Goal: Task Accomplishment & Management: Use online tool/utility

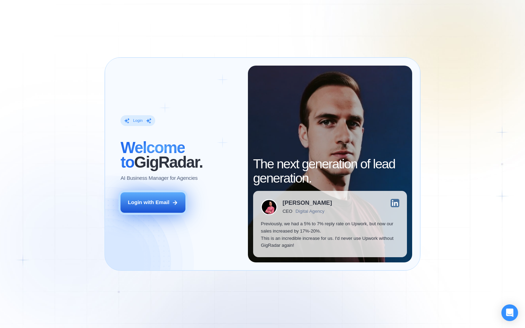
click at [161, 205] on div "Login with Email" at bounding box center [149, 202] width 42 height 7
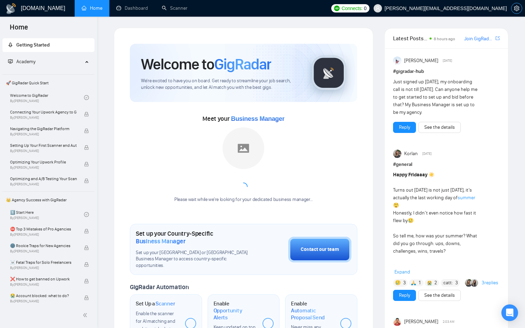
click at [515, 8] on icon "setting" at bounding box center [516, 9] width 5 height 6
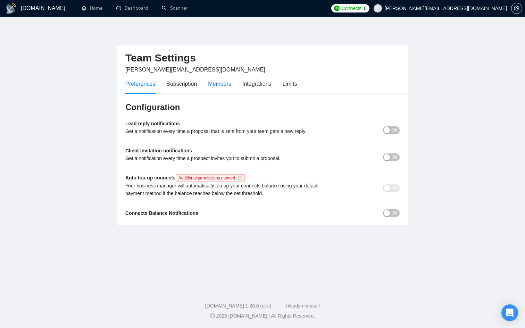
click at [222, 81] on div "Members" at bounding box center [219, 84] width 23 height 9
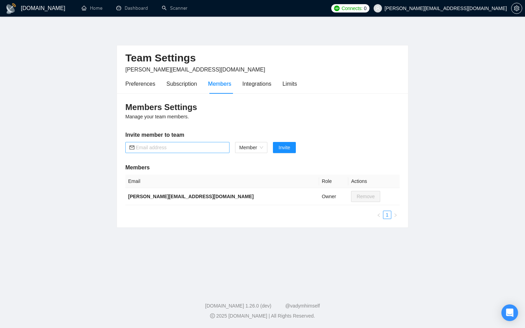
click at [182, 145] on input "text" at bounding box center [181, 148] width 90 height 8
click at [249, 150] on span "Member" at bounding box center [251, 147] width 24 height 10
type input "alejandro@nexxai.world"
click at [251, 160] on div "Admin" at bounding box center [251, 162] width 25 height 8
click at [286, 149] on span "Invite" at bounding box center [280, 148] width 11 height 8
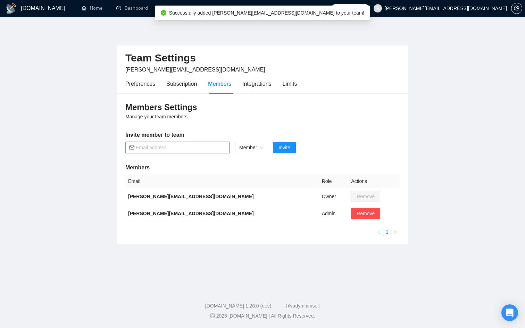
click at [170, 148] on input "text" at bounding box center [181, 148] width 90 height 8
click at [231, 116] on div "Members Settings Manage your team members. Invite member to team Member Invite …" at bounding box center [262, 168] width 291 height 151
click at [172, 85] on div "Subscription" at bounding box center [181, 84] width 31 height 9
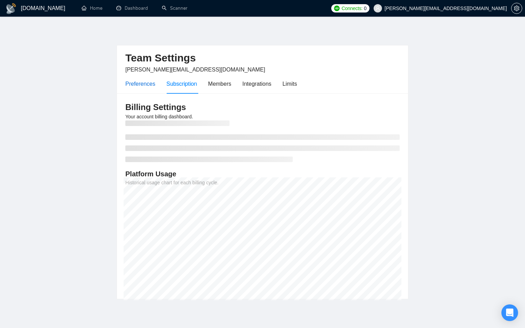
click at [143, 82] on div "Preferences" at bounding box center [140, 84] width 30 height 9
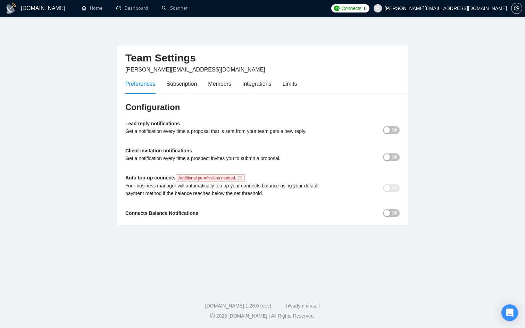
click at [393, 132] on span "Off" at bounding box center [395, 130] width 6 height 8
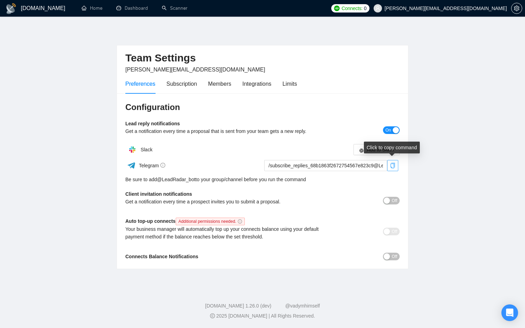
click at [393, 164] on icon "copy" at bounding box center [393, 166] width 5 height 6
click at [388, 198] on div "button" at bounding box center [387, 201] width 6 height 6
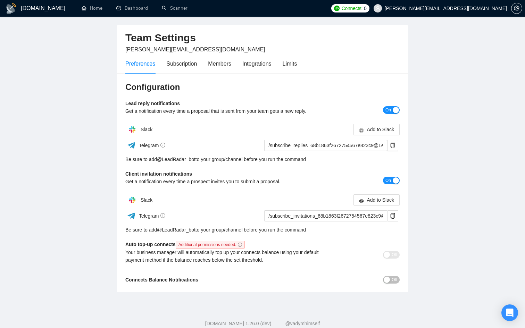
scroll to position [38, 0]
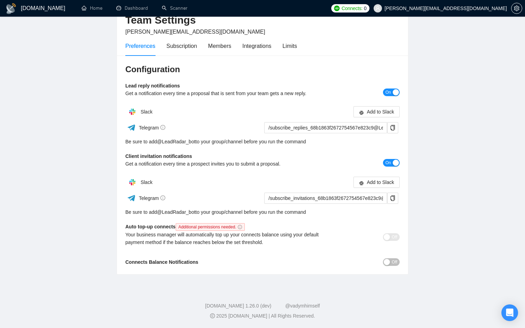
click at [392, 261] on span "Off" at bounding box center [395, 262] width 6 height 8
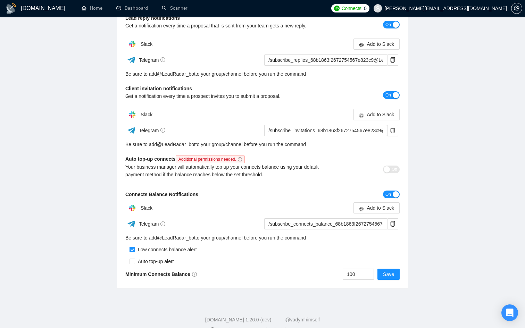
scroll to position [115, 0]
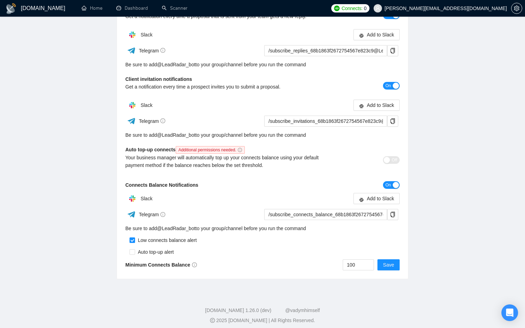
click at [166, 251] on div "Auto top-up alert" at bounding box center [154, 252] width 39 height 8
click at [131, 251] on input "checkbox" at bounding box center [133, 252] width 6 height 6
checkbox input "true"
drag, startPoint x: 358, startPoint y: 264, endPoint x: 341, endPoint y: 263, distance: 17.4
click at [341, 264] on div "100 Save" at bounding box center [331, 264] width 137 height 11
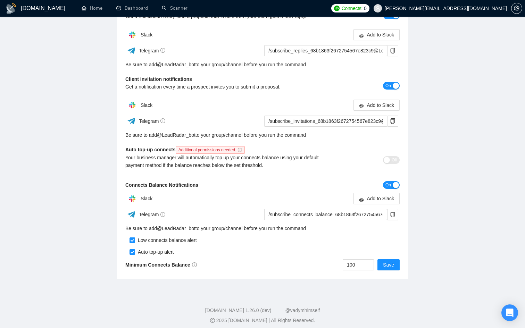
click at [280, 266] on div "100 Save" at bounding box center [331, 264] width 137 height 11
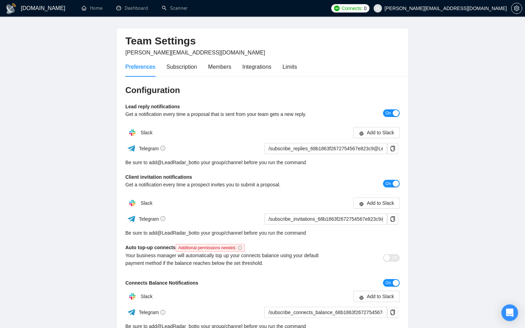
scroll to position [0, 0]
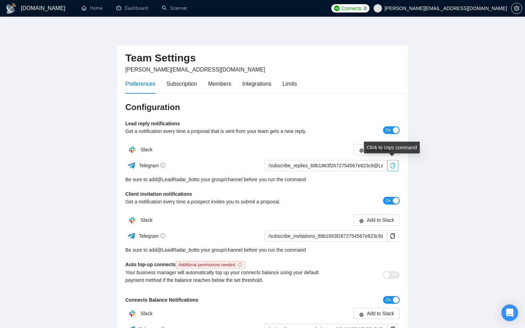
click at [394, 165] on icon "copy" at bounding box center [393, 166] width 6 height 6
click at [193, 181] on link "@ LeadRadar_bot" at bounding box center [176, 180] width 39 height 8
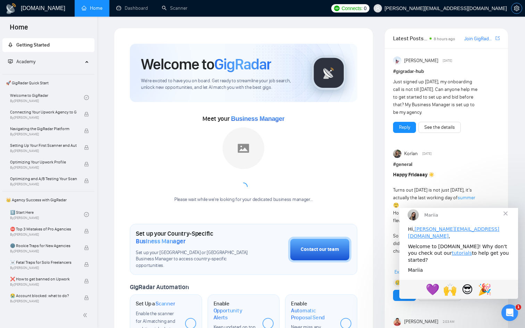
click at [512, 5] on button "button" at bounding box center [516, 8] width 11 height 11
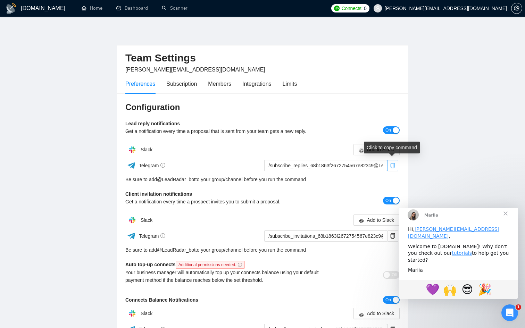
click at [395, 167] on icon "copy" at bounding box center [393, 166] width 6 height 6
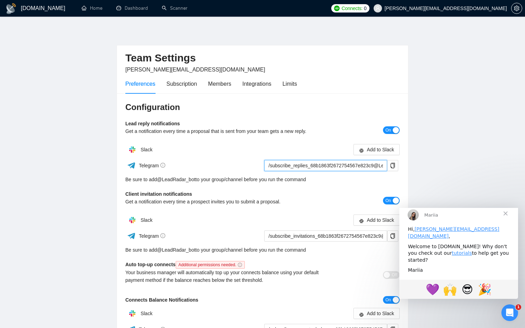
click at [365, 162] on input "/subscribe_replies_68b1863f2672754567e823c9@LeadRadar_bot" at bounding box center [325, 165] width 123 height 11
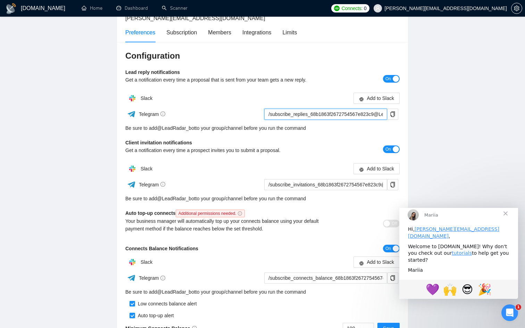
scroll to position [80, 0]
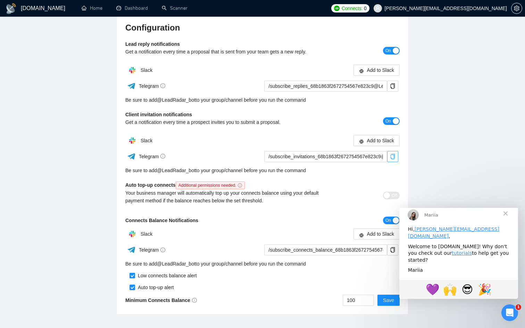
click at [391, 157] on icon "copy" at bounding box center [393, 157] width 6 height 6
click at [392, 248] on icon "copy" at bounding box center [393, 250] width 6 height 6
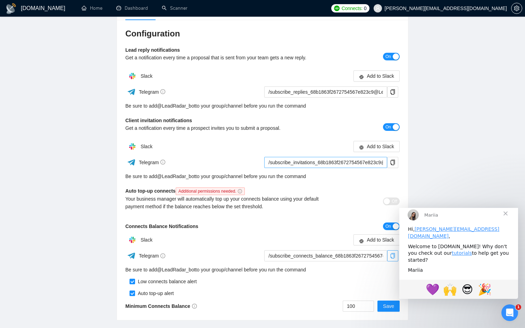
scroll to position [0, 0]
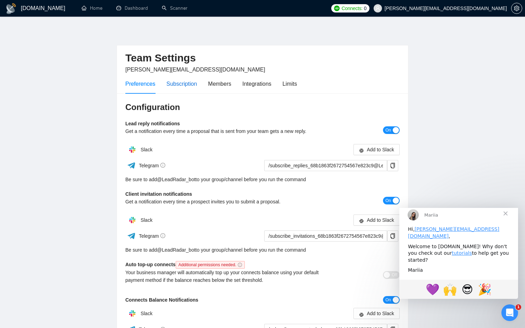
click at [180, 86] on div "Subscription" at bounding box center [181, 84] width 31 height 9
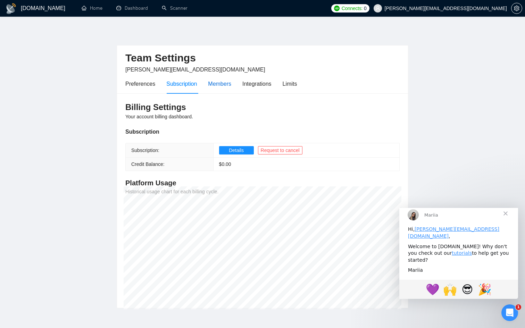
click at [219, 80] on div "Members" at bounding box center [219, 84] width 23 height 9
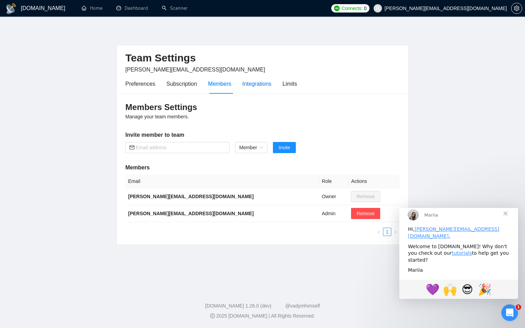
click at [251, 84] on div "Integrations" at bounding box center [256, 84] width 29 height 9
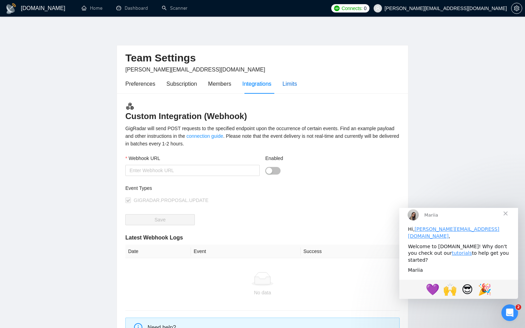
click at [295, 84] on div "Limits" at bounding box center [290, 84] width 15 height 9
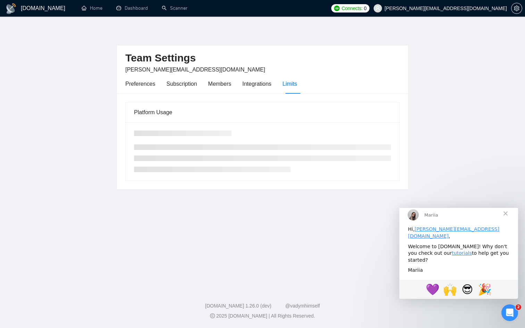
click at [509, 217] on span "Close" at bounding box center [505, 213] width 25 height 25
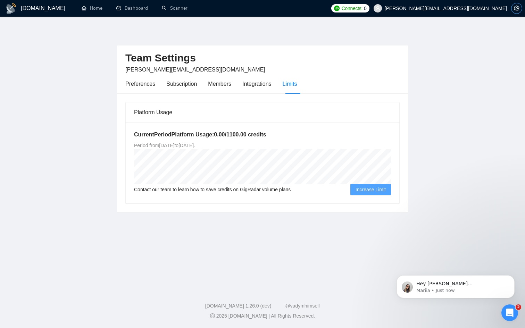
click at [513, 12] on button "button" at bounding box center [516, 8] width 11 height 11
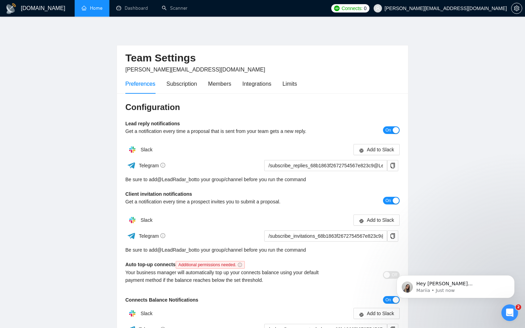
click at [84, 6] on link "Home" at bounding box center [92, 8] width 21 height 6
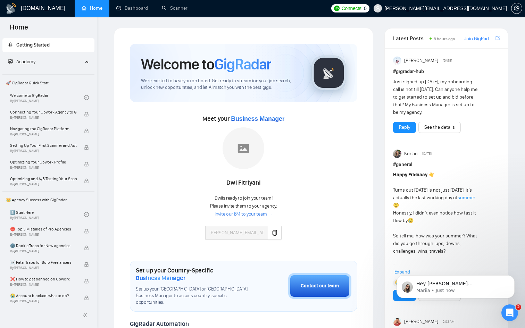
click at [58, 62] on span "Academy" at bounding box center [45, 62] width 75 height 14
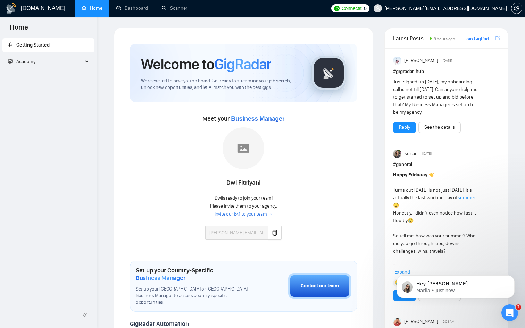
click at [58, 62] on span "Academy" at bounding box center [45, 62] width 75 height 14
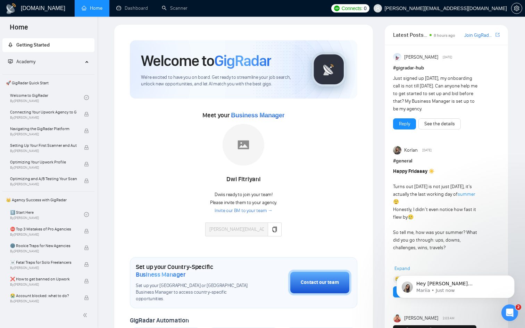
scroll to position [2, 0]
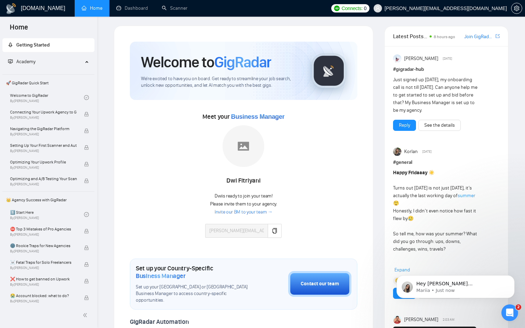
click at [258, 211] on link "Invite our BM to your team →" at bounding box center [244, 212] width 58 height 7
click at [273, 232] on icon "copy" at bounding box center [275, 231] width 6 height 6
click at [246, 213] on link "Invite our BM to your team →" at bounding box center [244, 212] width 58 height 7
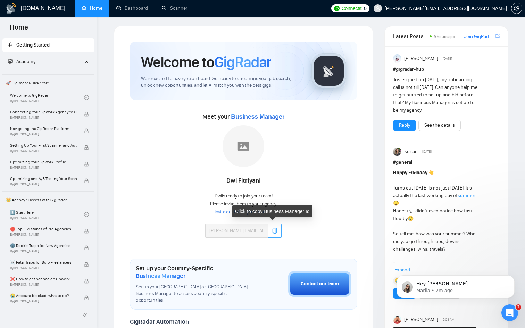
click at [275, 236] on button "button" at bounding box center [275, 231] width 14 height 14
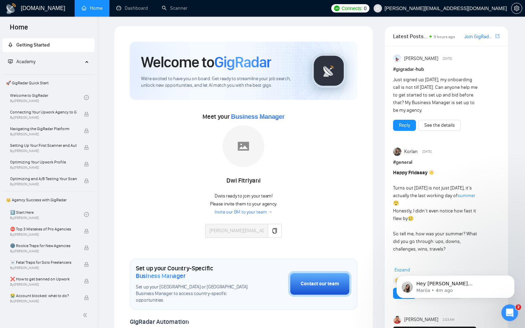
click at [260, 211] on link "Invite our BM to your team →" at bounding box center [244, 212] width 58 height 7
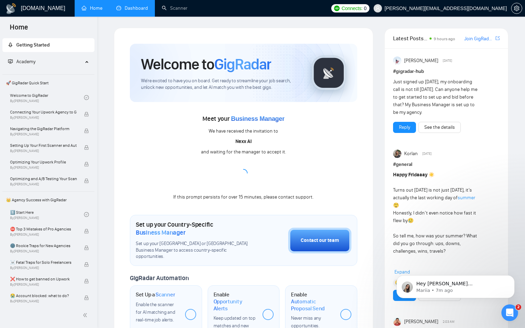
click at [134, 11] on link "Dashboard" at bounding box center [132, 8] width 32 height 6
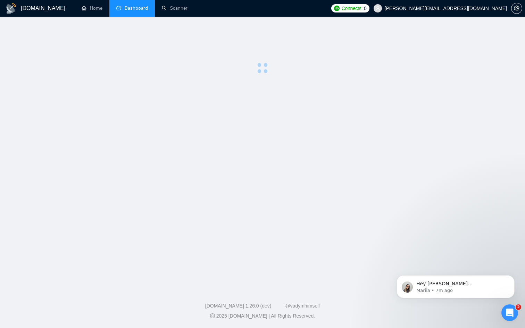
click at [134, 12] on li "Dashboard" at bounding box center [131, 8] width 45 height 17
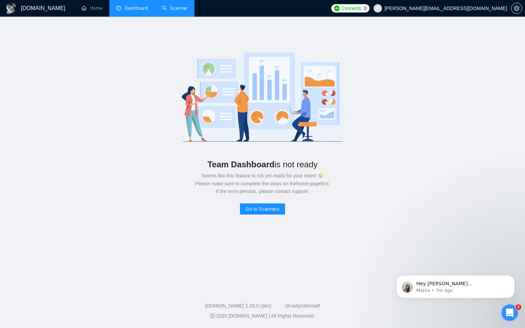
click at [170, 11] on link "Scanner" at bounding box center [175, 8] width 26 height 6
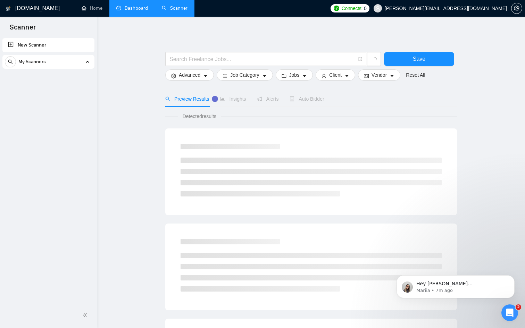
click at [139, 10] on link "Dashboard" at bounding box center [132, 8] width 32 height 6
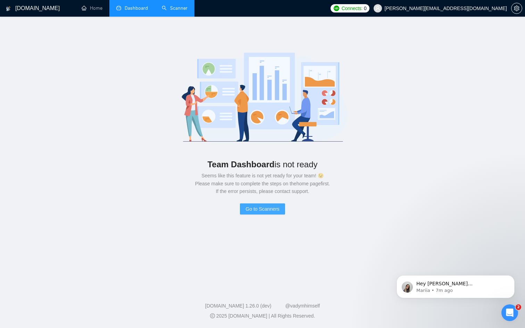
click at [275, 207] on span "Go to Scanners" at bounding box center [262, 209] width 34 height 8
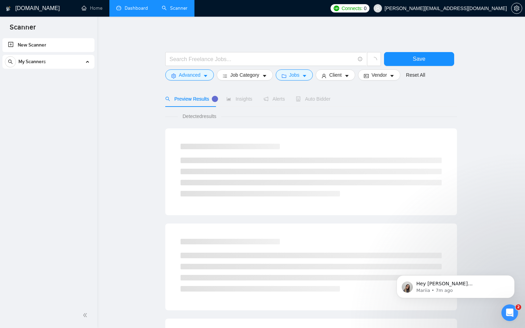
click at [511, 308] on div "Open Intercom Messenger" at bounding box center [508, 311] width 23 height 23
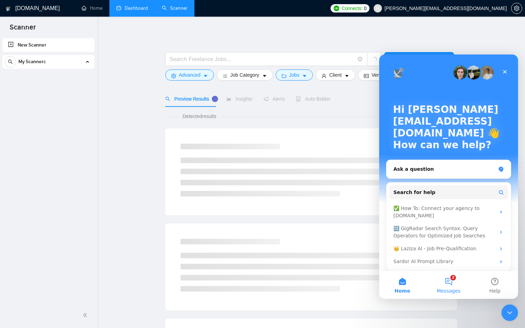
click at [446, 283] on button "2 Messages" at bounding box center [448, 285] width 46 height 28
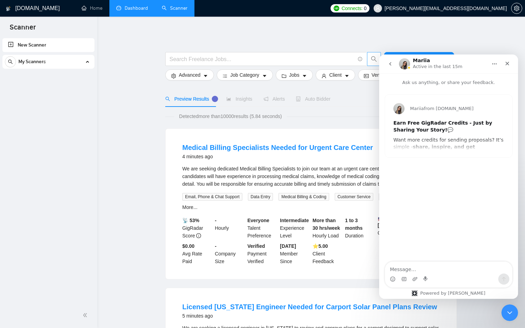
click at [378, 56] on button "button" at bounding box center [374, 59] width 14 height 14
click at [387, 62] on button "go back" at bounding box center [390, 63] width 13 height 13
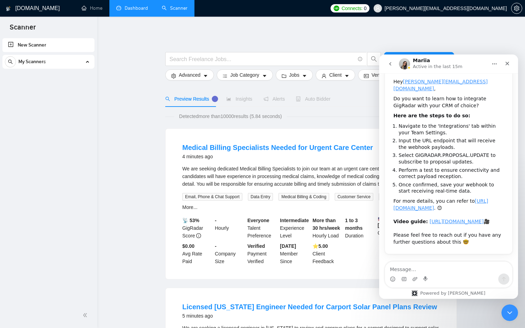
scroll to position [68, 0]
click at [509, 62] on icon "Close" at bounding box center [508, 64] width 6 height 6
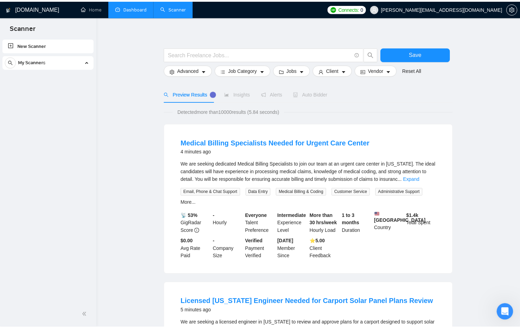
scroll to position [0, 0]
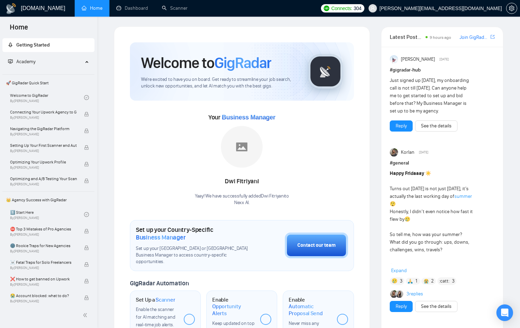
scroll to position [3, 0]
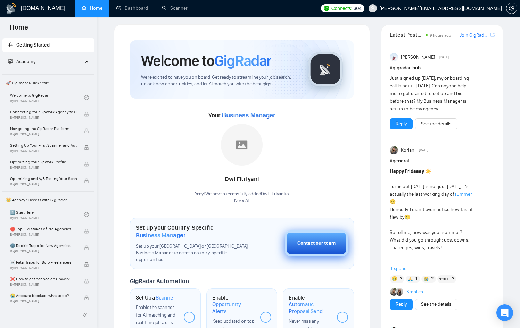
click at [343, 242] on button "Contact our team" at bounding box center [316, 244] width 63 height 26
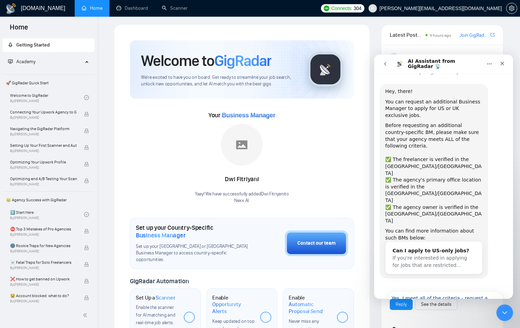
scroll to position [11, 0]
click at [439, 241] on div "Can I apply to US-only jobs? If you're interested in applying for jobs that are…" at bounding box center [433, 257] width 97 height 33
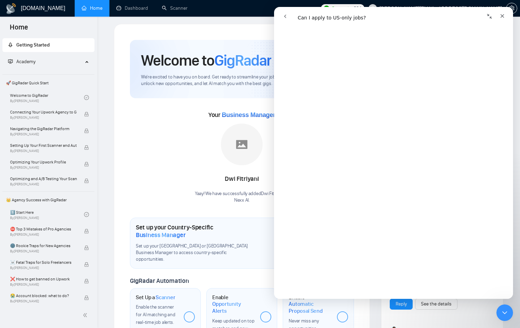
scroll to position [496, 0]
click at [135, 181] on div "Your Business Manager Dwi Fitriyani Yaay! We have successfully added Dwi Fitriy…" at bounding box center [242, 156] width 224 height 94
click at [503, 16] on icon "Close" at bounding box center [502, 16] width 6 height 6
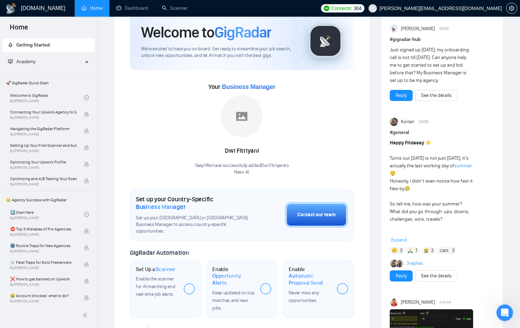
scroll to position [33, 0]
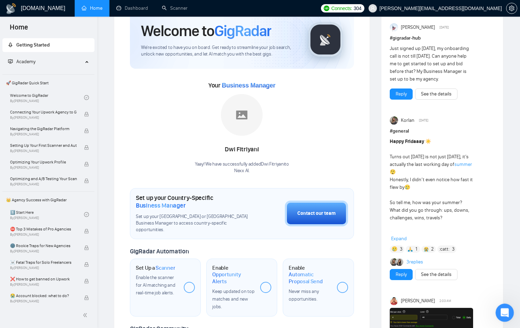
click at [500, 307] on div "Open Intercom Messenger" at bounding box center [503, 311] width 23 height 23
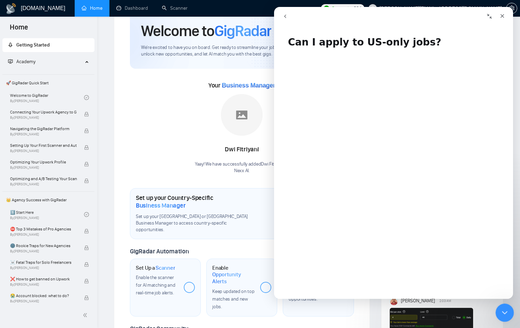
click at [509, 318] on div "Close Intercom Messenger" at bounding box center [503, 311] width 17 height 17
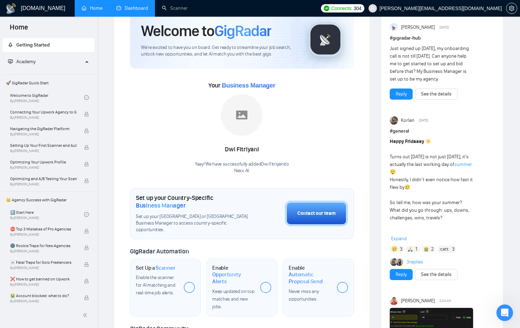
click at [135, 5] on link "Dashboard" at bounding box center [132, 8] width 32 height 6
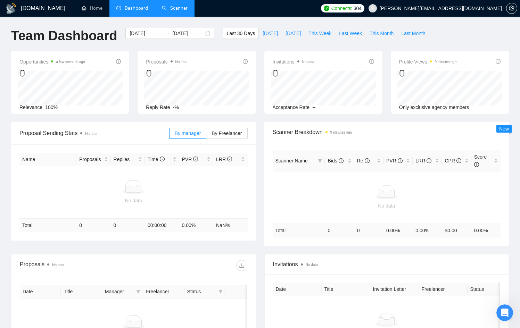
click at [174, 10] on link "Scanner" at bounding box center [175, 8] width 26 height 6
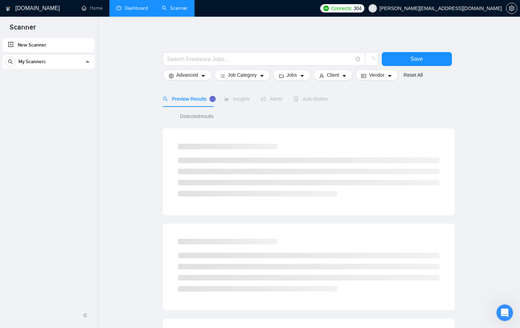
click at [62, 47] on link "New Scanner" at bounding box center [48, 45] width 81 height 14
click at [11, 43] on link "New Scanner" at bounding box center [48, 45] width 81 height 14
click at [232, 59] on input "text" at bounding box center [259, 59] width 185 height 9
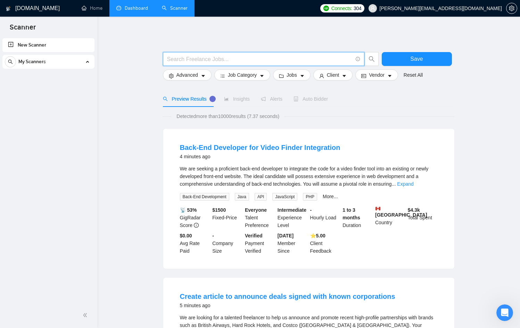
click at [32, 49] on link "New Scanner" at bounding box center [48, 45] width 81 height 14
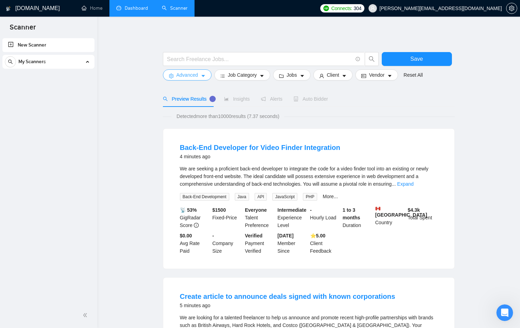
click at [207, 76] on button "Advanced" at bounding box center [187, 74] width 49 height 11
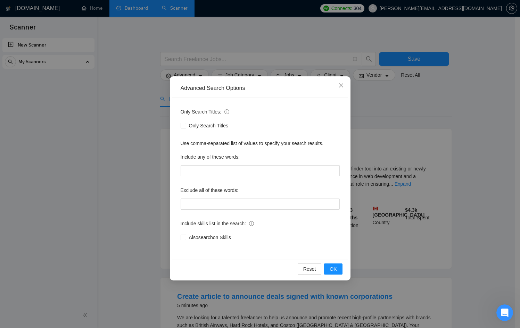
click at [179, 60] on div "Advanced Search Options Only Search Titles: Only Search Titles Use comma-separa…" at bounding box center [260, 164] width 520 height 328
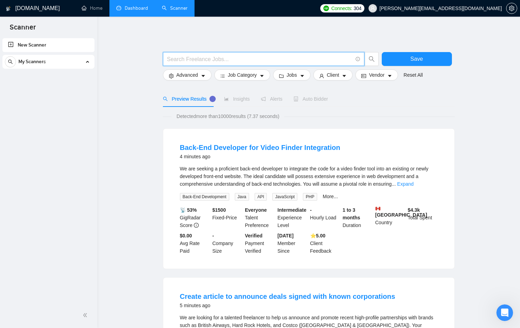
click at [187, 58] on input "text" at bounding box center [259, 59] width 185 height 9
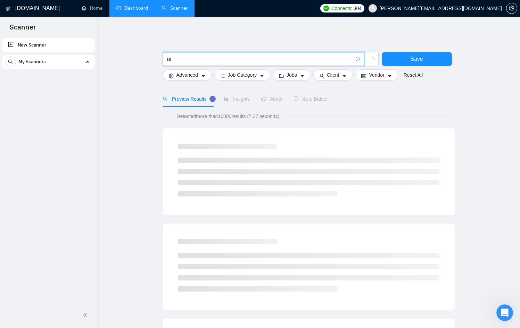
type input "ai"
click at [183, 74] on span "Advanced" at bounding box center [187, 75] width 22 height 8
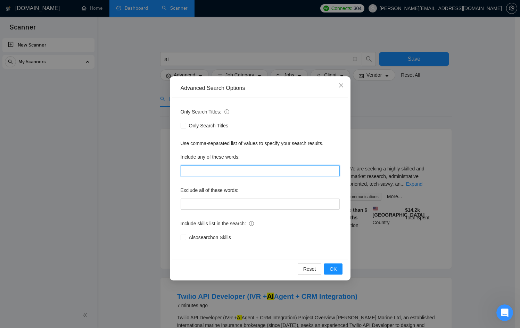
click at [211, 171] on input "text" at bounding box center [260, 170] width 159 height 11
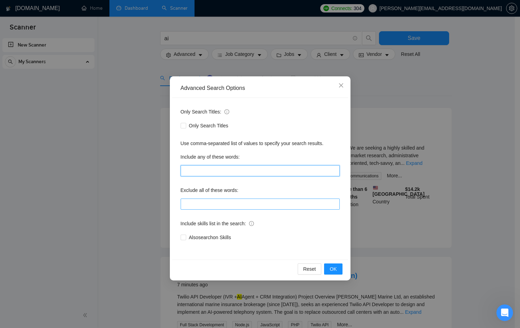
scroll to position [21, 0]
click at [211, 207] on input "text" at bounding box center [260, 204] width 159 height 11
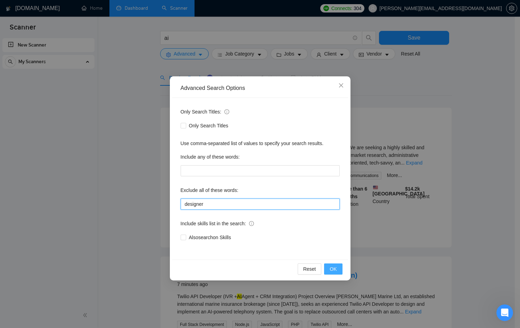
type input "designer"
click at [331, 266] on span "OK" at bounding box center [333, 269] width 7 height 8
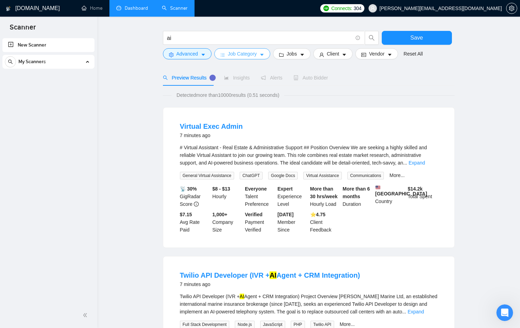
click at [240, 53] on span "Job Category" at bounding box center [242, 54] width 29 height 8
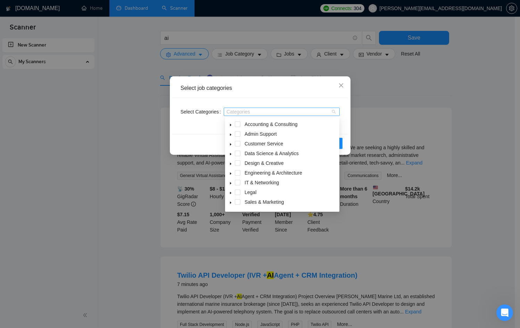
click at [274, 108] on div "Categories" at bounding box center [282, 112] width 116 height 8
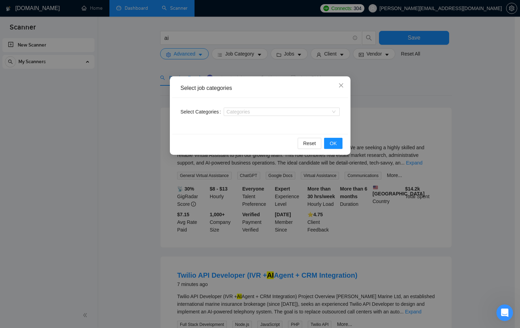
click at [310, 62] on div "Select job categories Select Categories Categories Reset OK" at bounding box center [260, 164] width 520 height 328
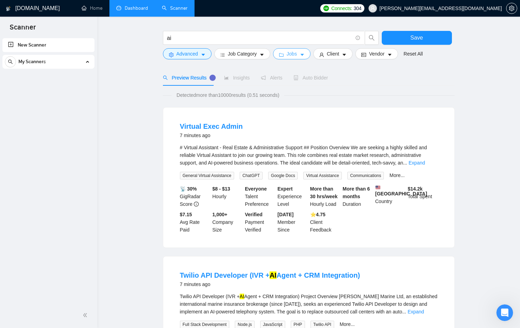
click at [297, 53] on span "Jobs" at bounding box center [291, 54] width 10 height 8
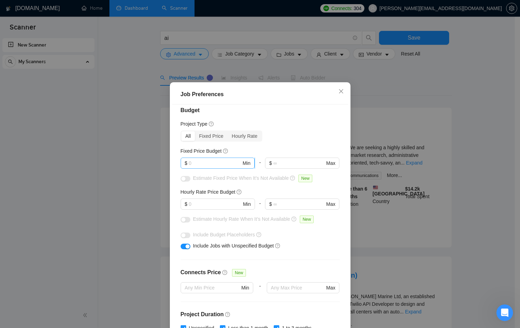
scroll to position [7, 0]
click at [211, 164] on input "text" at bounding box center [215, 163] width 52 height 8
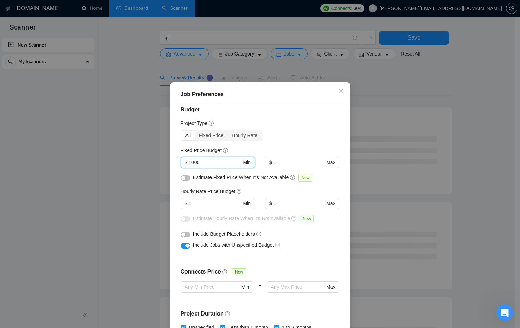
scroll to position [162, 0]
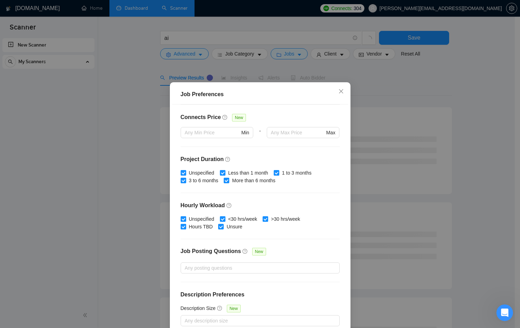
type input "1000"
click at [115, 215] on div "Job Preferences Budget Project Type All Fixed Price Hourly Rate Fixed Price Bud…" at bounding box center [260, 164] width 520 height 328
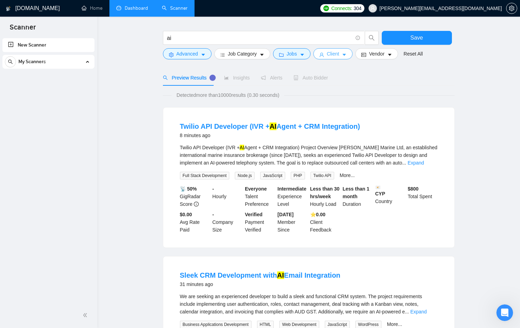
click at [324, 55] on icon "user" at bounding box center [321, 55] width 4 height 4
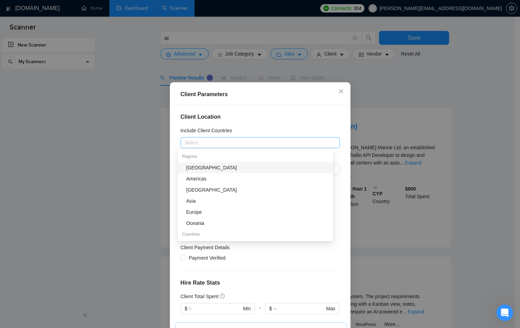
click at [205, 145] on div at bounding box center [256, 143] width 149 height 8
click at [156, 169] on div "Client Parameters Client Location Include Client Countries Select Exclude Clien…" at bounding box center [260, 164] width 520 height 328
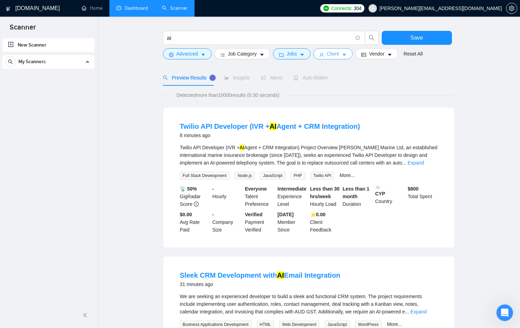
click at [331, 52] on span "Client" at bounding box center [333, 54] width 13 height 8
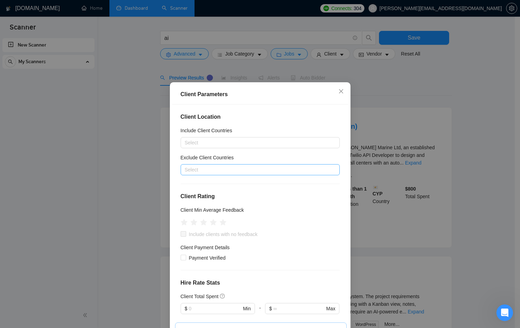
click at [215, 175] on div "Select" at bounding box center [260, 169] width 159 height 11
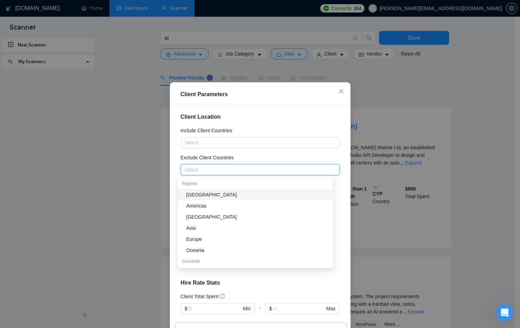
click at [212, 197] on div "Africa" at bounding box center [257, 195] width 143 height 8
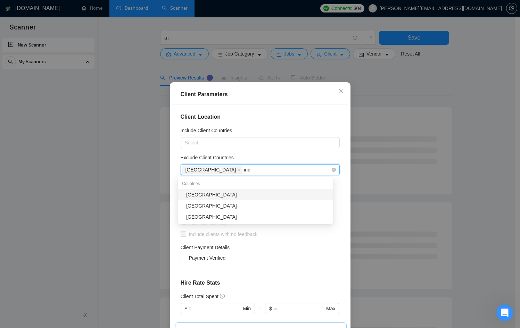
type input "indi"
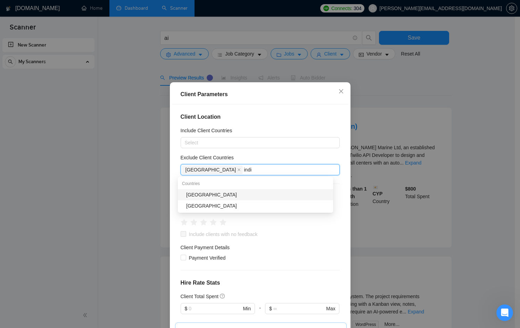
click at [219, 196] on div "India" at bounding box center [257, 195] width 143 height 8
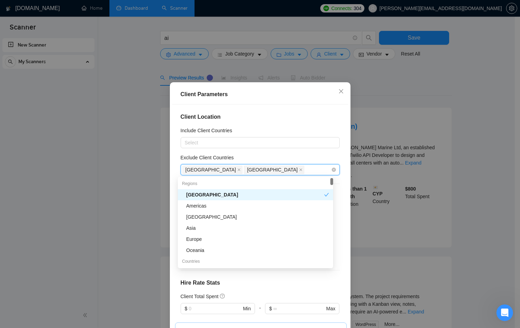
click at [248, 170] on div "Africa India" at bounding box center [256, 170] width 149 height 10
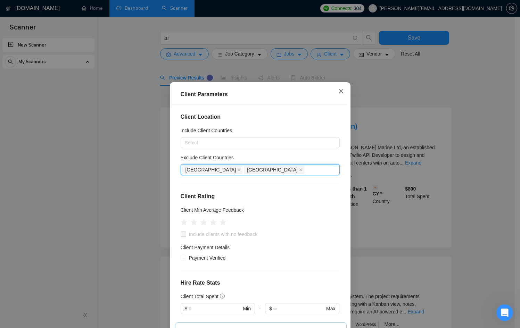
click at [337, 95] on span "Close" at bounding box center [341, 91] width 19 height 19
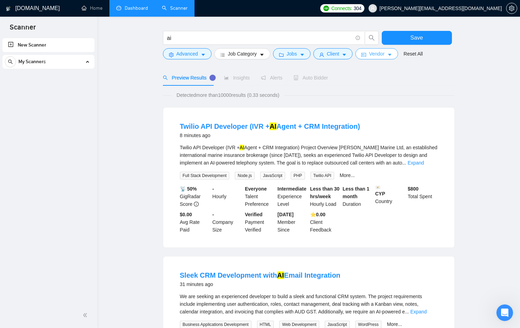
click at [375, 56] on span "Vendor" at bounding box center [376, 54] width 15 height 8
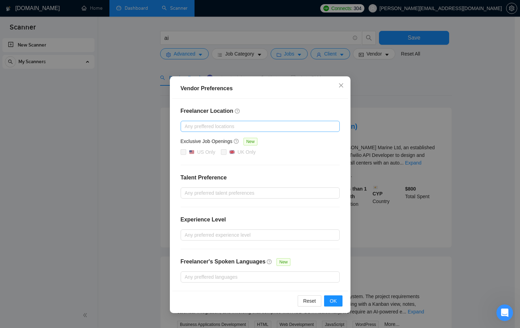
click at [193, 127] on div at bounding box center [256, 126] width 149 height 8
click at [117, 128] on div "Vendor Preferences Freelancer Location Any preffered locations Exclusive Job Op…" at bounding box center [260, 164] width 520 height 328
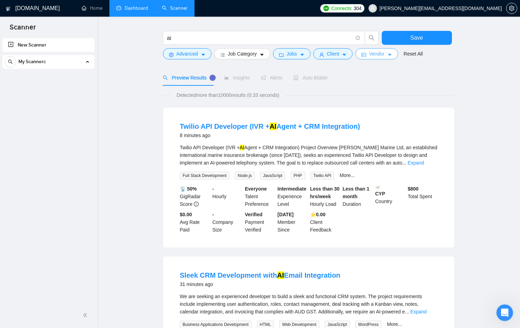
click at [391, 55] on icon "caret-down" at bounding box center [389, 54] width 5 height 5
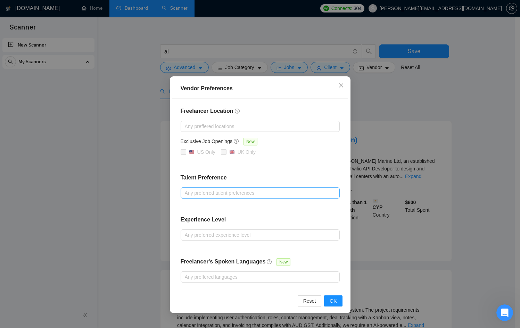
scroll to position [0, 0]
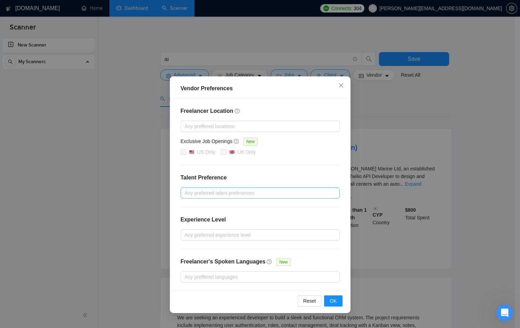
click at [223, 198] on div "Any preferred talent preferences" at bounding box center [260, 193] width 159 height 11
click at [257, 174] on h4 "Talent Preference" at bounding box center [260, 178] width 159 height 8
click at [243, 278] on div at bounding box center [256, 277] width 149 height 8
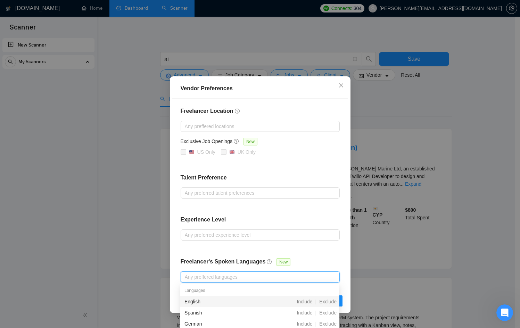
drag, startPoint x: 435, startPoint y: 110, endPoint x: 431, endPoint y: 110, distance: 4.9
click at [435, 110] on div "Vendor Preferences Freelancer Location Any preffered locations Exclusive Job Op…" at bounding box center [260, 164] width 520 height 328
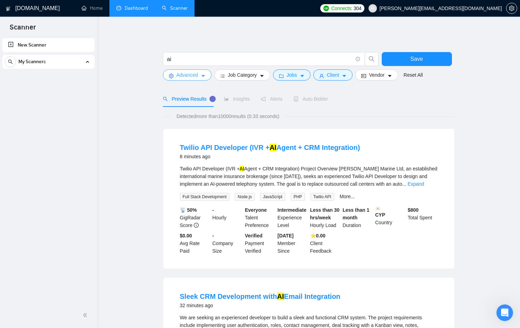
click at [194, 73] on span "Advanced" at bounding box center [187, 75] width 22 height 8
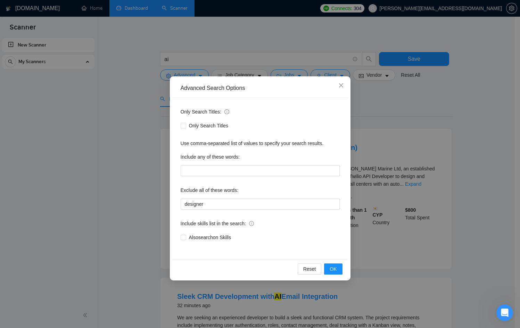
click at [249, 61] on div "Advanced Search Options Only Search Titles: Only Search Titles Use comma-separa…" at bounding box center [260, 164] width 520 height 328
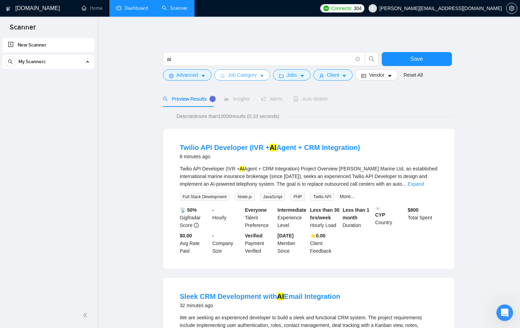
click at [255, 74] on span "Job Category" at bounding box center [242, 75] width 29 height 8
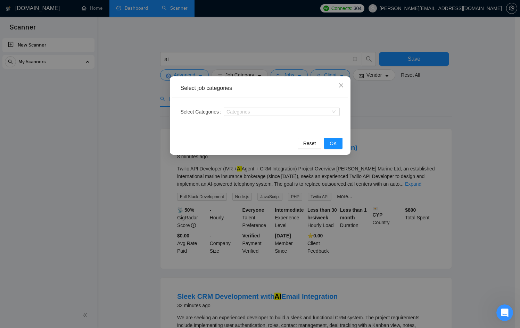
click at [257, 60] on div "Select job categories Select Categories Categories Reset OK" at bounding box center [260, 164] width 520 height 328
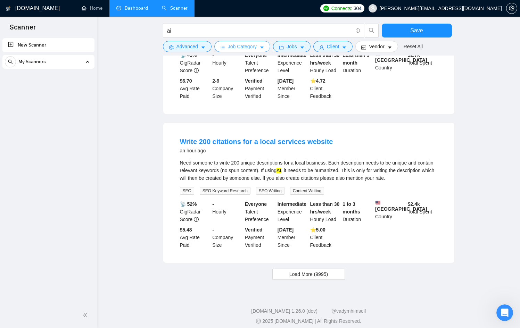
scroll to position [605, 0]
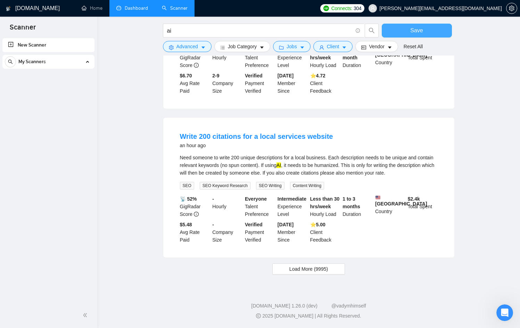
click at [402, 26] on button "Save" at bounding box center [417, 31] width 70 height 14
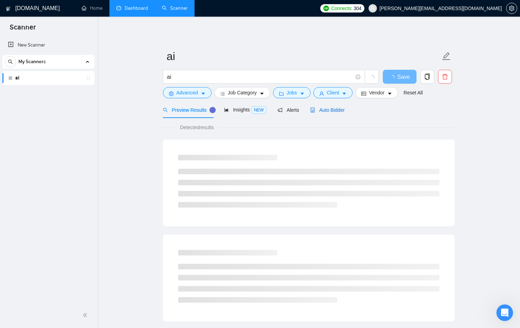
click at [331, 111] on span "Auto Bidder" at bounding box center [327, 110] width 34 height 6
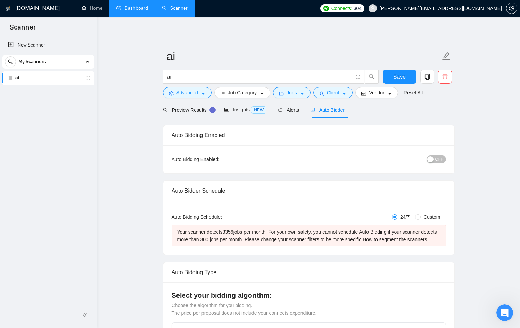
click at [442, 156] on span "OFF" at bounding box center [439, 160] width 8 height 8
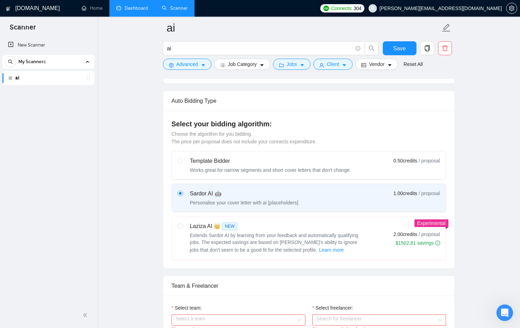
scroll to position [178, 0]
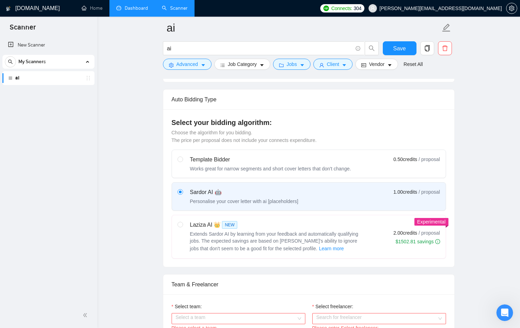
click at [278, 250] on span "Extends Sardor AI by learning from your feedback and automatically qualifying j…" at bounding box center [274, 241] width 168 height 20
click at [182, 227] on input "radio" at bounding box center [179, 224] width 5 height 5
radio input "true"
radio input "false"
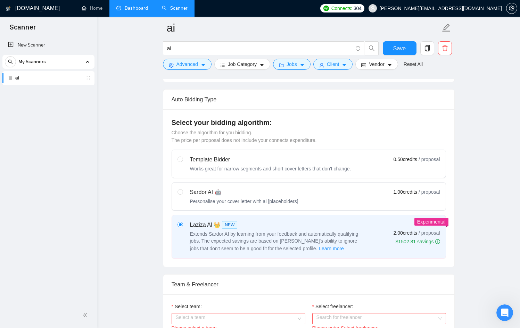
click at [279, 197] on div "Sardor AI 🤖" at bounding box center [244, 192] width 108 height 8
click at [182, 194] on input "radio" at bounding box center [179, 191] width 5 height 5
radio input "true"
radio input "false"
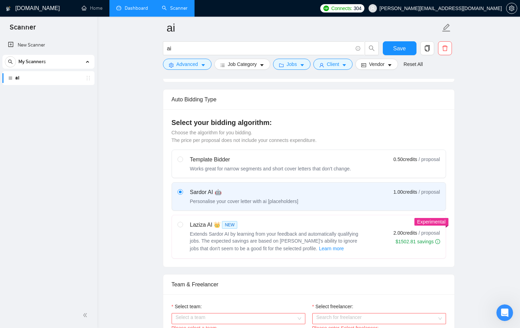
click at [274, 238] on div "Laziza AI 👑 NEW Extends Sardor AI by learning from your feedback and automatica…" at bounding box center [277, 237] width 174 height 32
click at [182, 227] on input "radio" at bounding box center [179, 224] width 5 height 5
radio input "true"
radio input "false"
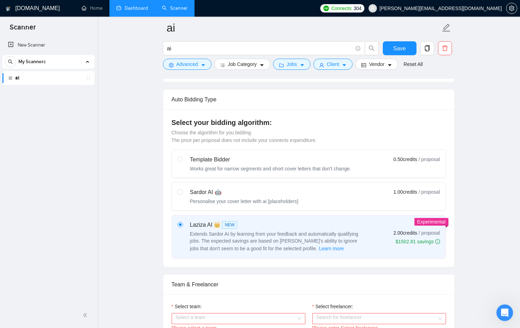
click at [284, 197] on div "Sardor AI 🤖" at bounding box center [244, 192] width 108 height 8
click at [182, 194] on input "radio" at bounding box center [179, 191] width 5 height 5
radio input "true"
radio input "false"
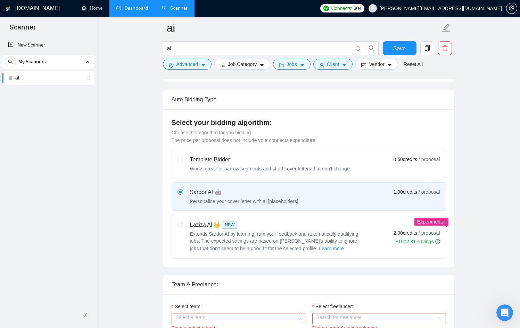
click at [294, 239] on span "Extends Sardor AI by learning from your feedback and automatically qualifying j…" at bounding box center [274, 241] width 168 height 20
click at [182, 227] on input "radio" at bounding box center [179, 224] width 5 height 5
radio input "true"
radio input "false"
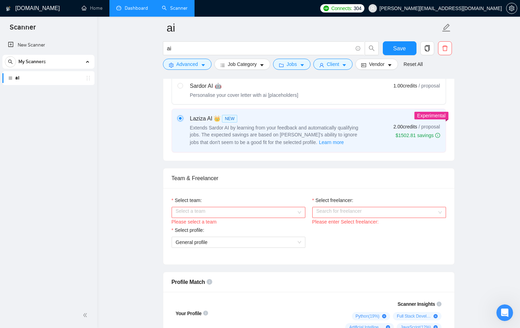
scroll to position [287, 0]
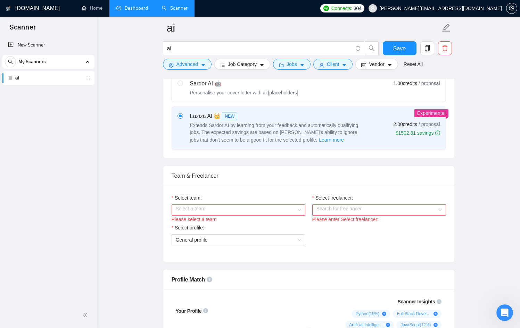
click at [270, 215] on input "Select team:" at bounding box center [236, 210] width 120 height 10
drag, startPoint x: 260, startPoint y: 232, endPoint x: 265, endPoint y: 230, distance: 4.8
click at [260, 232] on div "Nexx AI" at bounding box center [237, 231] width 125 height 8
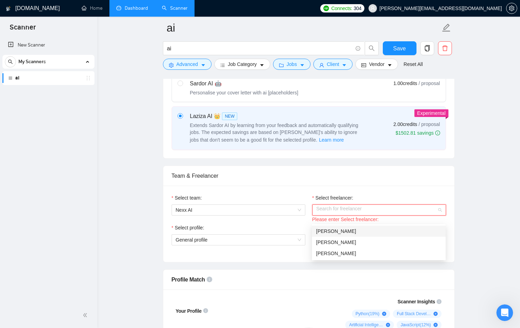
click at [368, 215] on input "Select freelancer:" at bounding box center [376, 210] width 120 height 10
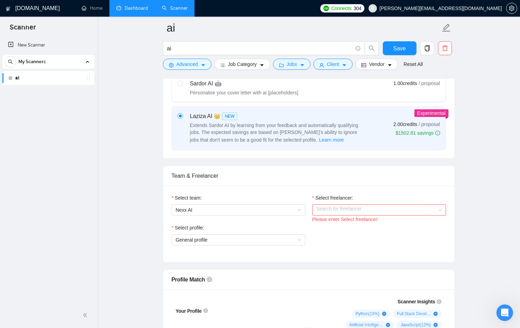
click at [363, 183] on div "Team & Freelancer" at bounding box center [309, 176] width 274 height 20
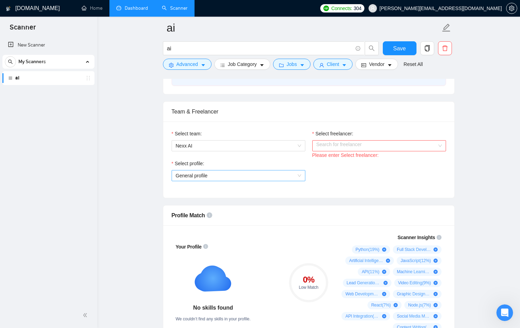
scroll to position [352, 0]
click at [240, 180] on span "General profile" at bounding box center [238, 174] width 125 height 10
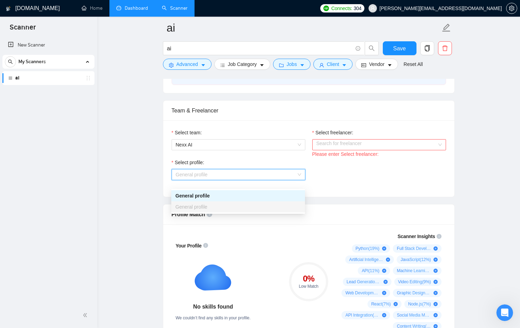
drag, startPoint x: 368, startPoint y: 186, endPoint x: 362, endPoint y: 187, distance: 6.6
click at [368, 186] on div "Select profile: General profile" at bounding box center [308, 174] width 281 height 30
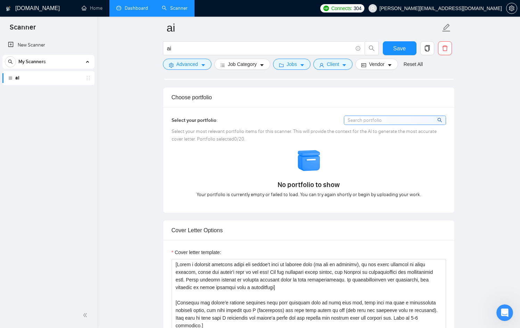
scroll to position [617, 0]
click at [384, 124] on input at bounding box center [394, 119] width 101 height 9
click at [442, 123] on span "search" at bounding box center [440, 119] width 6 height 8
click at [440, 122] on icon "search" at bounding box center [439, 119] width 5 height 5
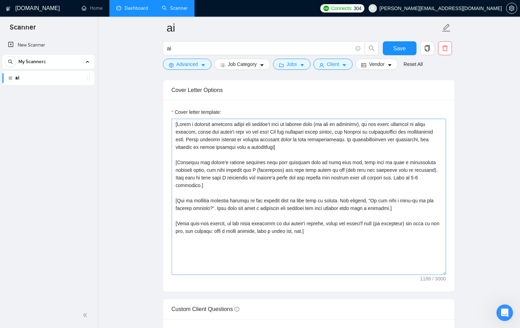
scroll to position [757, 0]
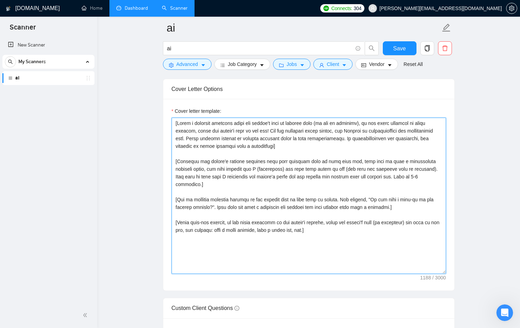
click at [239, 178] on textarea "Cover letter template:" at bounding box center [309, 196] width 274 height 156
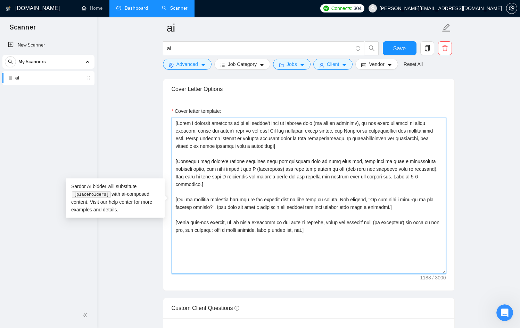
drag, startPoint x: 350, startPoint y: 230, endPoint x: 135, endPoint y: 126, distance: 238.2
click at [135, 126] on main "ai ai Save Advanced Job Category Jobs Client Vendor Reset All Preview Results I…" at bounding box center [308, 204] width 400 height 1866
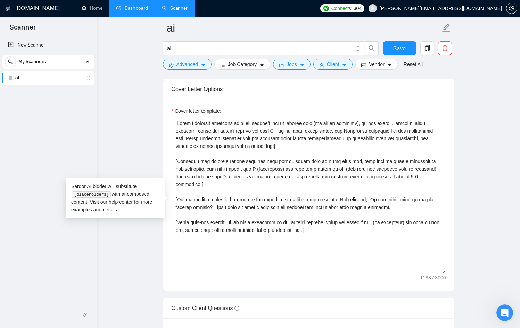
click at [131, 137] on main "ai ai Save Advanced Job Category Jobs Client Vendor Reset All Preview Results I…" at bounding box center [308, 204] width 400 height 1866
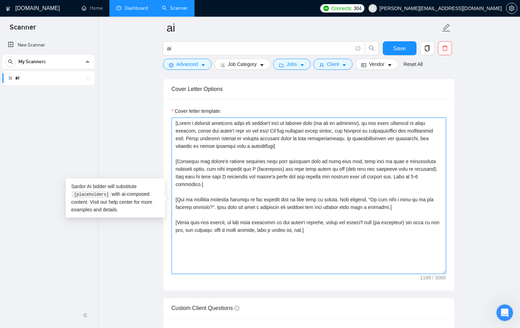
click at [347, 228] on textarea "Cover letter template:" at bounding box center [309, 196] width 274 height 156
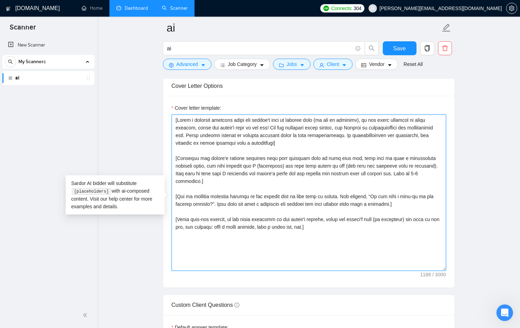
scroll to position [760, 0]
drag, startPoint x: 347, startPoint y: 228, endPoint x: 156, endPoint y: 128, distance: 215.7
click at [156, 128] on main "ai ai Save Advanced Job Category Jobs Client Vendor Reset All Preview Results I…" at bounding box center [308, 200] width 400 height 1866
click at [379, 257] on textarea "Cover letter template:" at bounding box center [309, 192] width 274 height 156
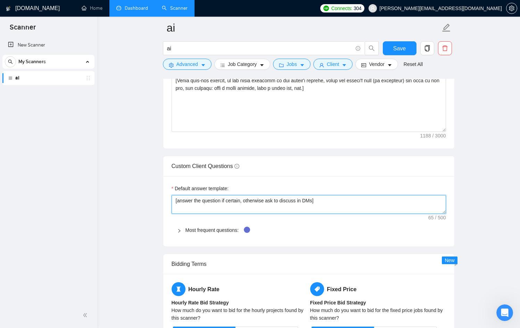
click at [243, 210] on textarea "[answer the question if certain, otherwise ask to discuss in DMs]" at bounding box center [309, 204] width 274 height 19
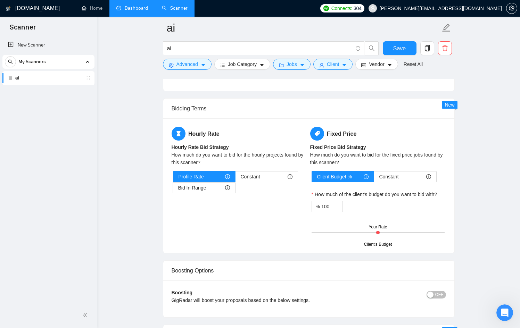
scroll to position [1057, 0]
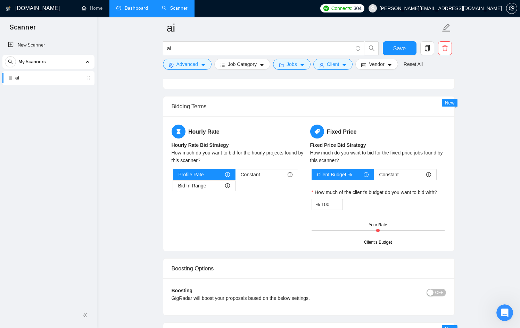
click at [210, 164] on div "How much do you want to bid for the hourly projects found by this scanner?" at bounding box center [240, 156] width 136 height 15
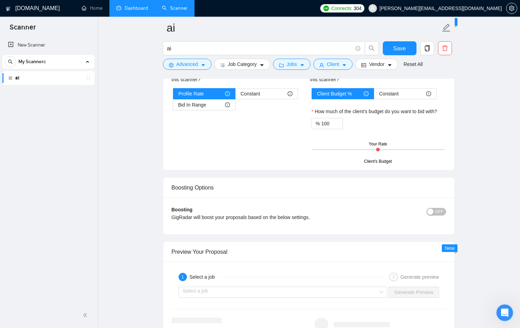
scroll to position [1137, 0]
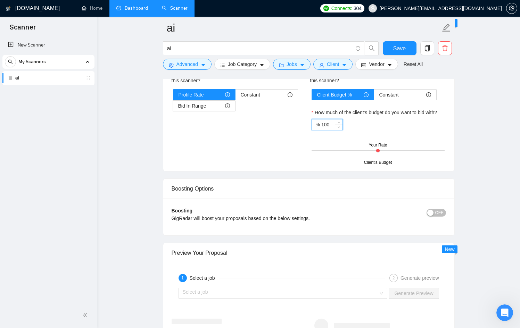
click at [331, 130] on input "100" at bounding box center [331, 124] width 21 height 10
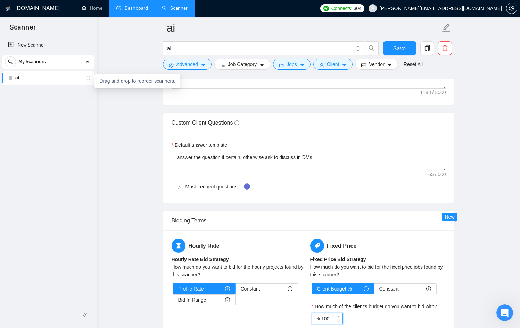
scroll to position [939, 0]
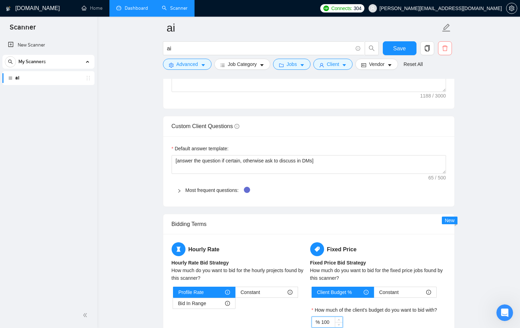
click at [446, 47] on icon "delete" at bounding box center [444, 48] width 5 height 6
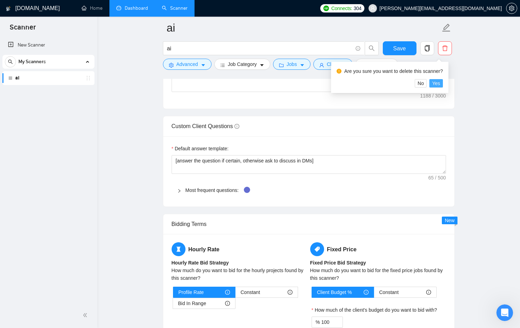
click at [440, 82] on span "Yes" at bounding box center [436, 84] width 8 height 8
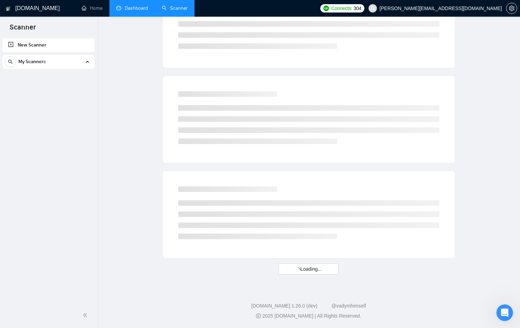
scroll to position [338, 0]
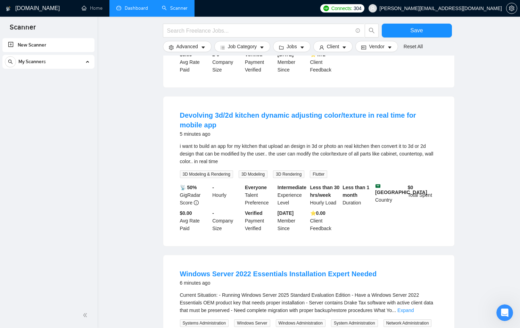
click at [97, 132] on div "GigRadar.io Home Dashboard Scanner Connects: 304 santiago@nexxai.world Save Adv…" at bounding box center [308, 143] width 423 height 963
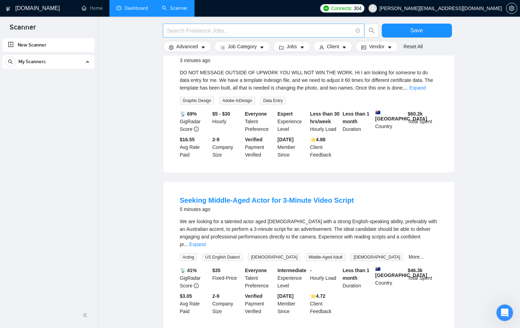
scroll to position [0, 0]
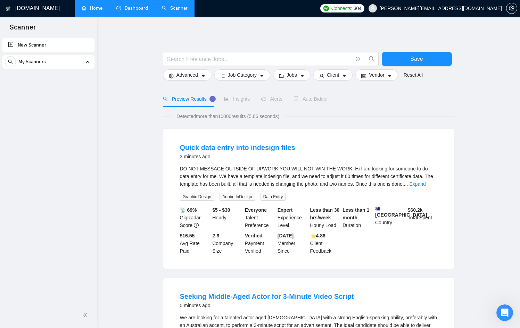
click at [102, 7] on link "Home" at bounding box center [92, 8] width 21 height 6
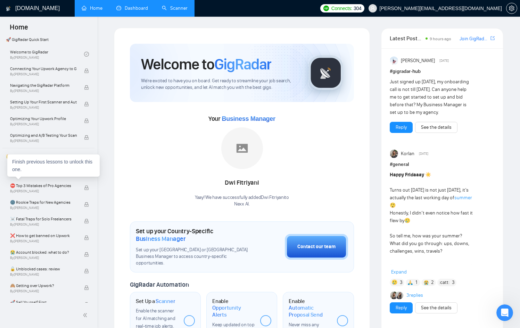
scroll to position [2, 0]
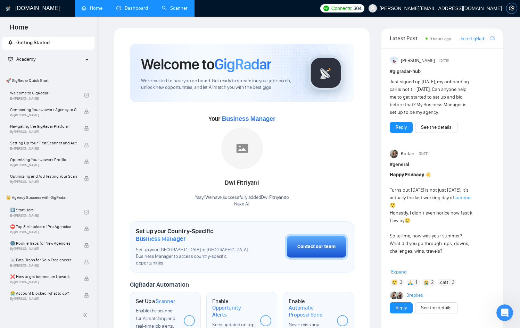
click at [514, 6] on icon "setting" at bounding box center [512, 9] width 6 height 6
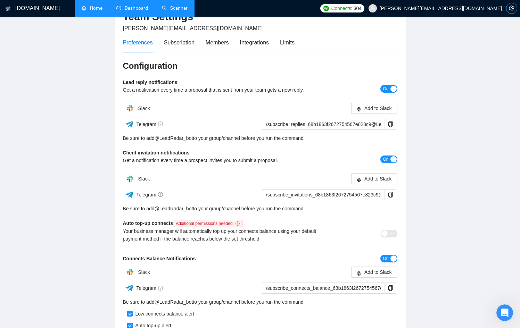
scroll to position [42, 0]
click at [95, 11] on link "Home" at bounding box center [92, 8] width 21 height 6
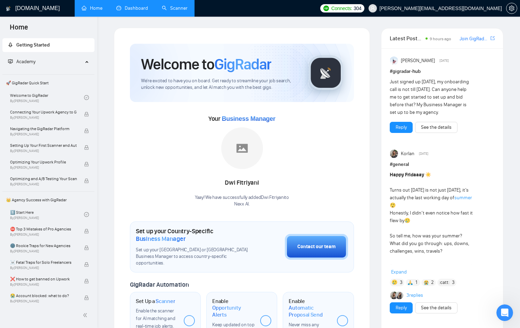
click at [141, 11] on link "Dashboard" at bounding box center [132, 8] width 32 height 6
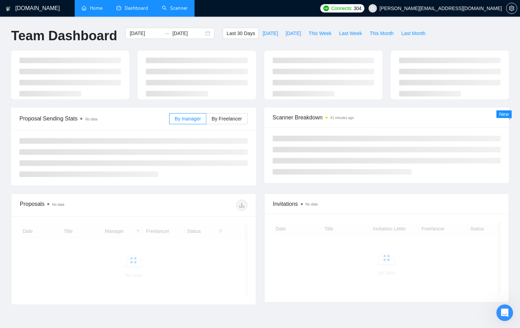
click at [178, 10] on link "Scanner" at bounding box center [175, 8] width 26 height 6
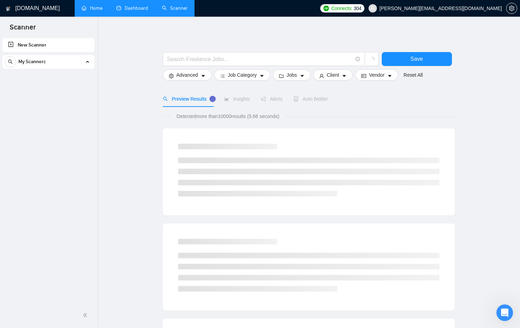
click at [60, 46] on link "New Scanner" at bounding box center [48, 45] width 81 height 14
click at [25, 45] on link "New Scanner" at bounding box center [48, 45] width 81 height 14
click at [185, 60] on input "text" at bounding box center [259, 59] width 185 height 9
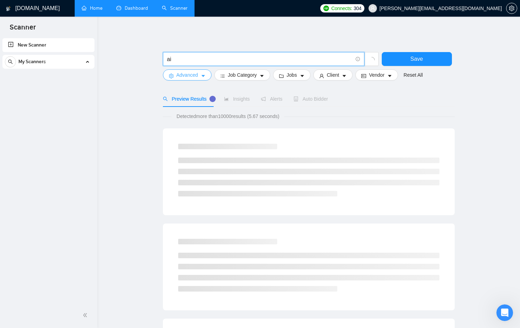
type input "ai"
click at [189, 78] on span "Advanced" at bounding box center [187, 75] width 22 height 8
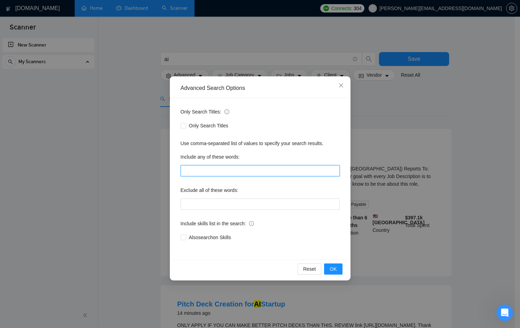
click at [201, 167] on input "text" at bounding box center [260, 170] width 159 height 11
type input "gpt"
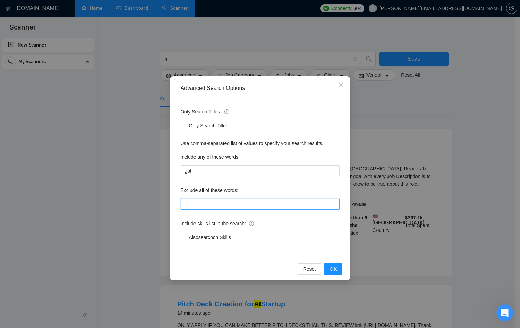
drag, startPoint x: 207, startPoint y: 200, endPoint x: 214, endPoint y: 199, distance: 6.6
click at [207, 200] on input "text" at bounding box center [260, 204] width 159 height 11
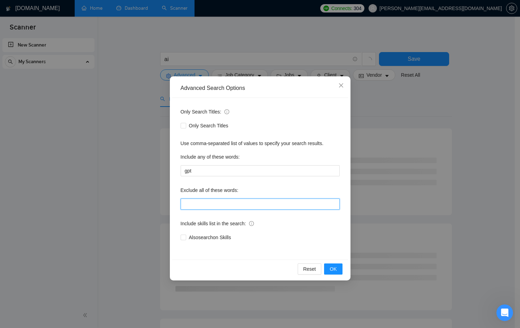
type input "designer"
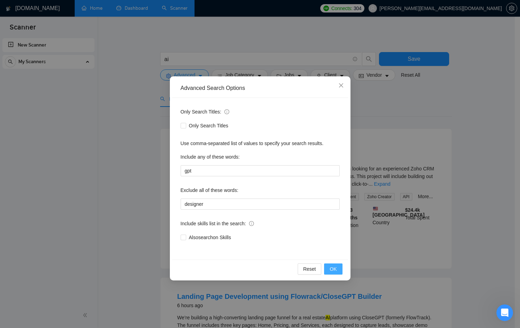
click at [336, 266] on span "OK" at bounding box center [333, 269] width 7 height 8
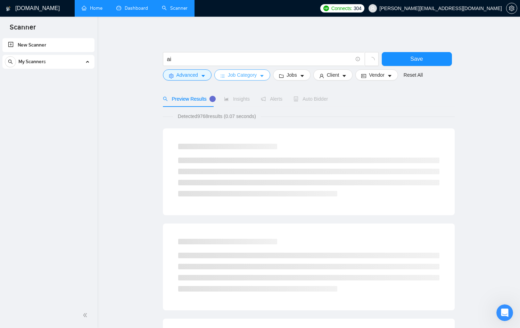
click at [259, 75] on button "Job Category" at bounding box center [242, 74] width 56 height 11
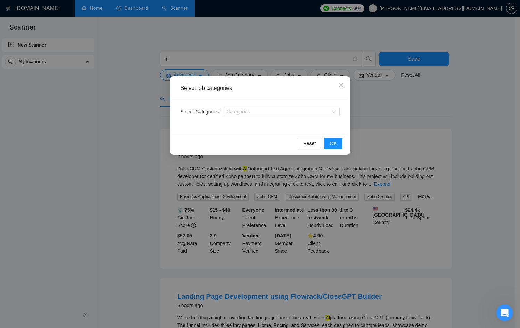
click at [287, 71] on div "Select job categories Select Categories Categories Reset OK" at bounding box center [260, 164] width 520 height 328
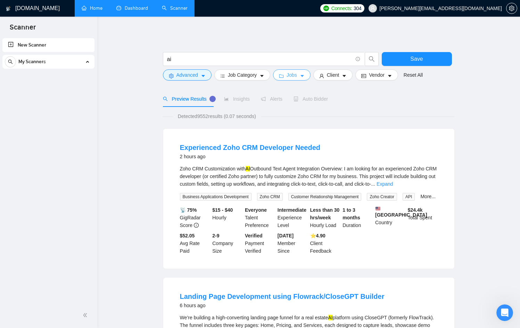
click at [297, 78] on span "Jobs" at bounding box center [291, 75] width 10 height 8
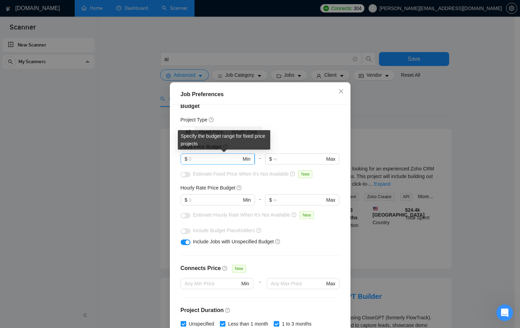
scroll to position [11, 0]
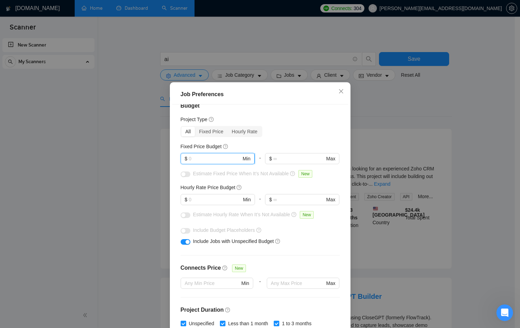
click at [221, 158] on input "text" at bounding box center [215, 159] width 52 height 8
type input "1000"
click at [212, 201] on input "text" at bounding box center [215, 200] width 52 height 8
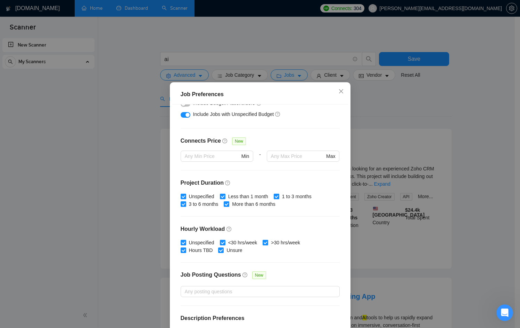
scroll to position [162, 0]
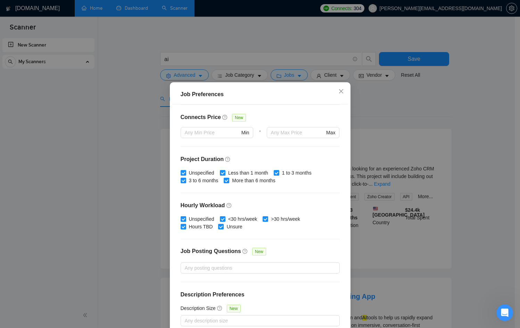
type input "40"
click at [390, 103] on div "Job Preferences Budget Project Type All Fixed Price Hourly Rate Fixed Price Bud…" at bounding box center [260, 164] width 520 height 328
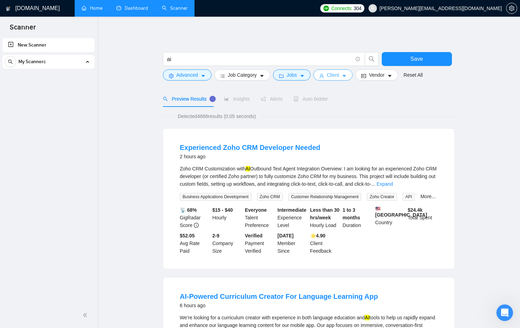
click at [343, 73] on button "Client" at bounding box center [333, 74] width 40 height 11
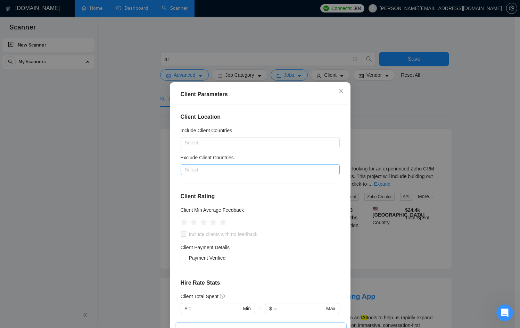
click at [237, 171] on div at bounding box center [256, 170] width 149 height 8
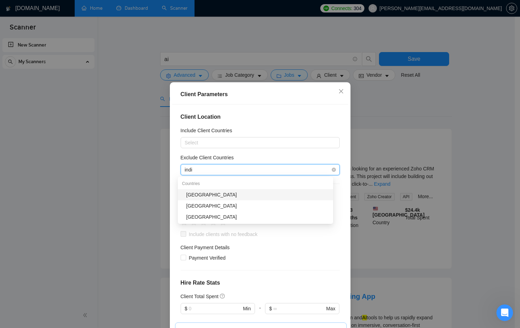
type input "india"
click at [217, 195] on div "India" at bounding box center [257, 195] width 143 height 8
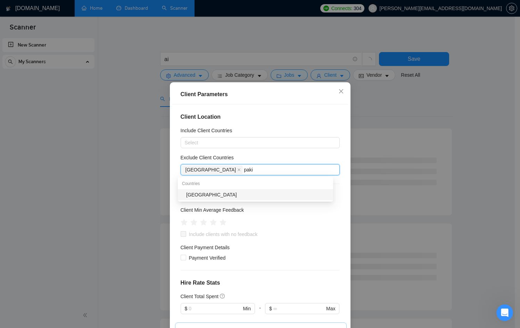
type input "pakis"
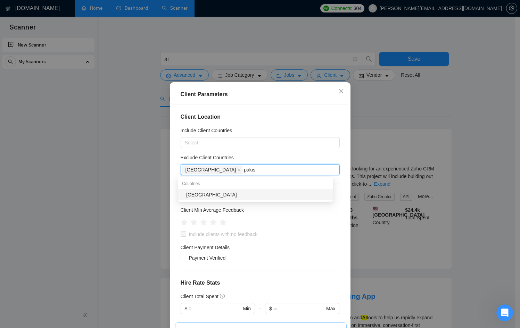
click at [222, 197] on div "Pakistan" at bounding box center [257, 195] width 143 height 8
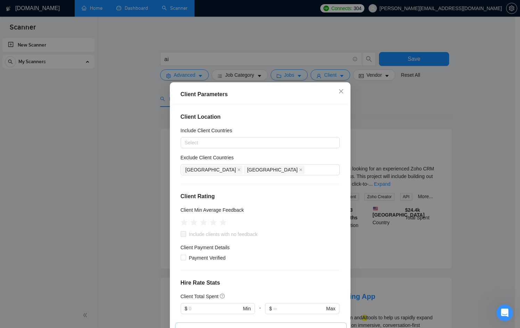
click at [166, 197] on div "Client Parameters Client Location Include Client Countries Select Exclude Clien…" at bounding box center [260, 164] width 520 height 328
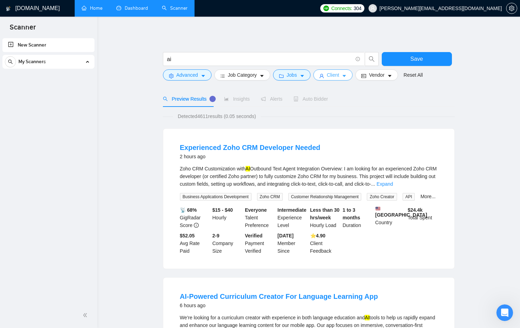
click at [324, 75] on icon "user" at bounding box center [321, 76] width 5 height 5
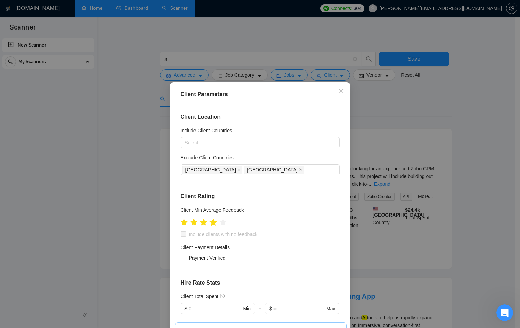
click at [212, 224] on icon "star" at bounding box center [212, 222] width 7 height 7
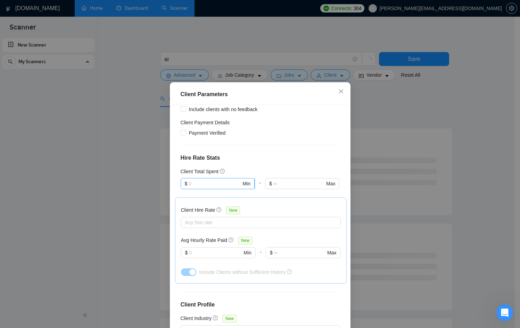
scroll to position [126, 0]
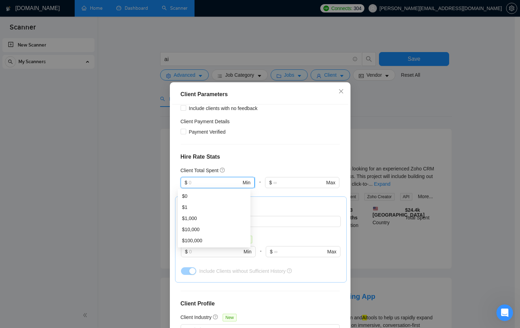
click at [222, 182] on input "text" at bounding box center [215, 183] width 52 height 8
type input "2000"
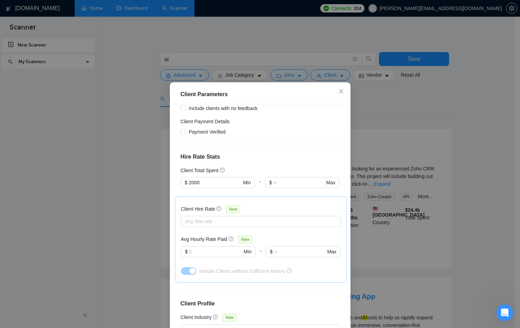
click at [142, 178] on div "Client Parameters Client Location Include Client Countries Select Exclude Clien…" at bounding box center [260, 164] width 520 height 328
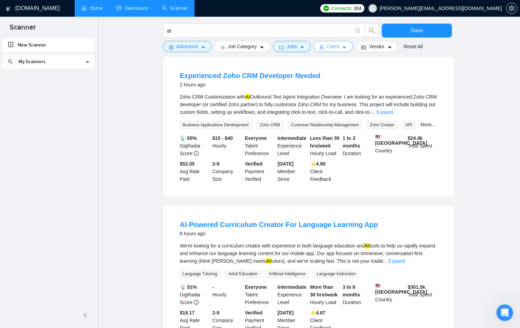
scroll to position [0, 0]
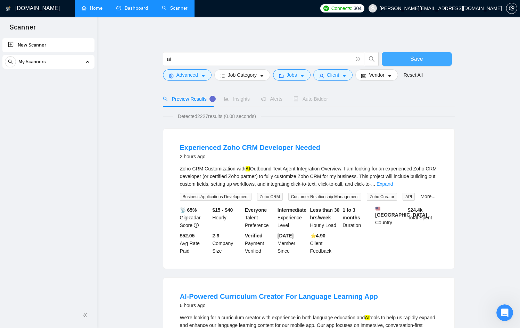
click at [447, 62] on button "Save" at bounding box center [417, 59] width 70 height 14
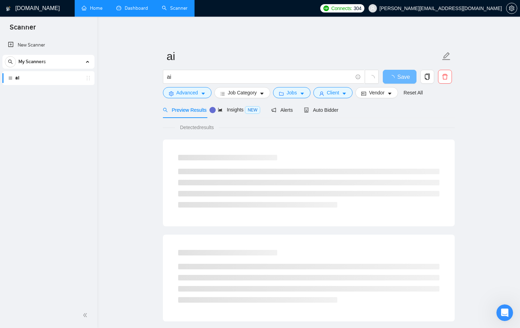
click at [39, 77] on link "ai" at bounding box center [48, 78] width 66 height 14
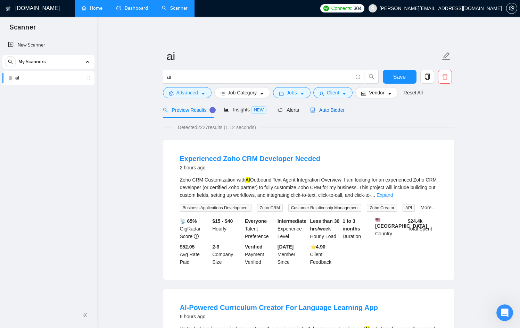
click at [332, 110] on span "Auto Bidder" at bounding box center [327, 110] width 34 height 6
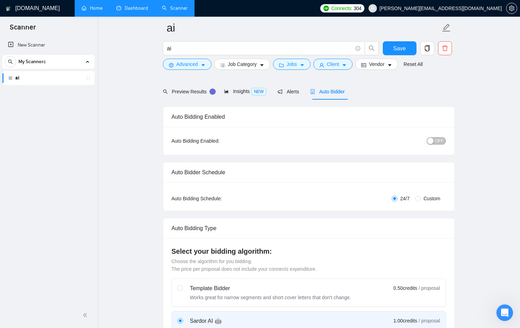
scroll to position [38, 0]
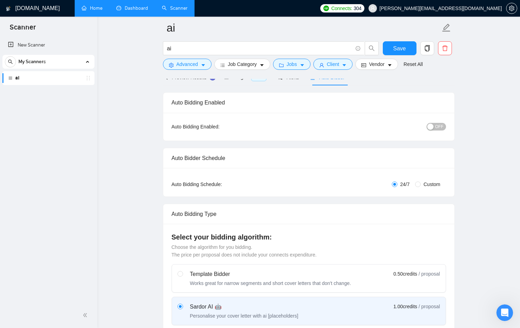
click at [441, 126] on span "OFF" at bounding box center [439, 127] width 8 height 8
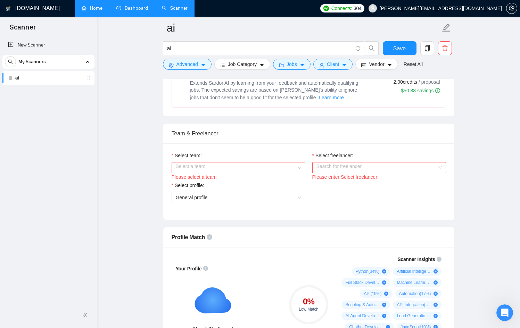
click at [371, 95] on div "Laziza AI 👑 NEW Extends Sardor AI by learning from your feedback and automatica…" at bounding box center [308, 86] width 263 height 32
click at [182, 76] on input "radio" at bounding box center [179, 73] width 5 height 5
radio input "true"
radio input "false"
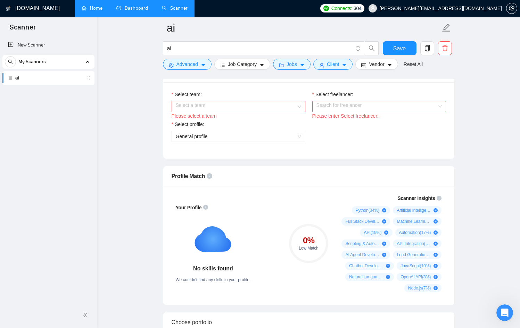
scroll to position [369, 0]
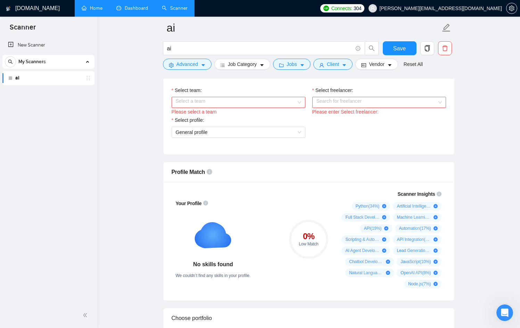
click at [255, 101] on input "Select team:" at bounding box center [236, 102] width 120 height 10
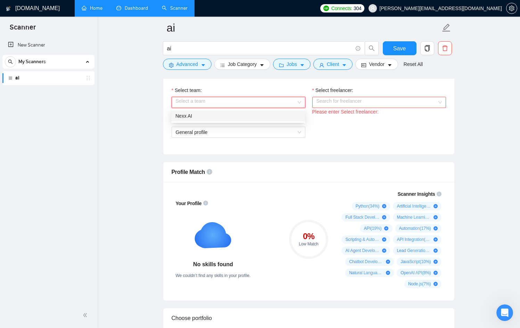
click at [251, 110] on div "Nexx AI" at bounding box center [238, 115] width 134 height 11
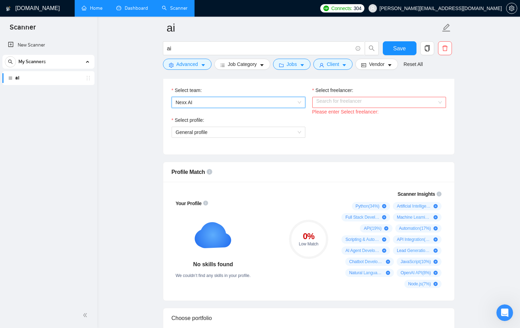
click at [359, 101] on input "Select freelancer:" at bounding box center [376, 102] width 120 height 10
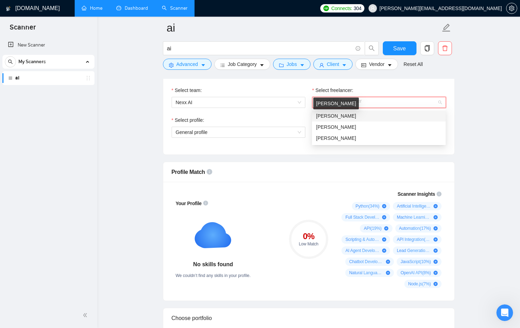
click at [356, 115] on span "Santiago Correal Mantilla" at bounding box center [336, 116] width 40 height 6
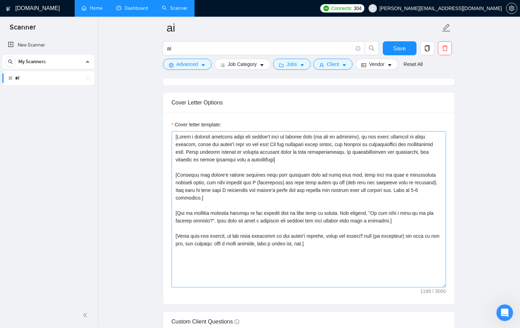
scroll to position [767, 0]
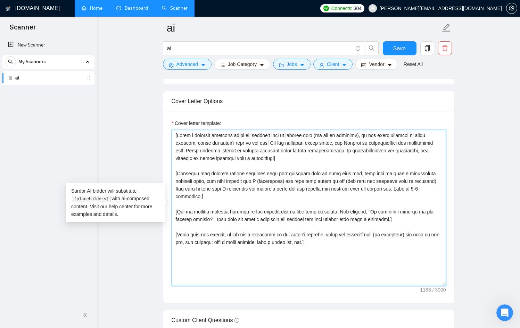
drag, startPoint x: 346, startPoint y: 230, endPoint x: 184, endPoint y: 138, distance: 186.0
click at [184, 138] on textarea "Cover letter template:" at bounding box center [309, 208] width 274 height 156
click at [259, 242] on textarea "Cover letter template:" at bounding box center [309, 208] width 274 height 156
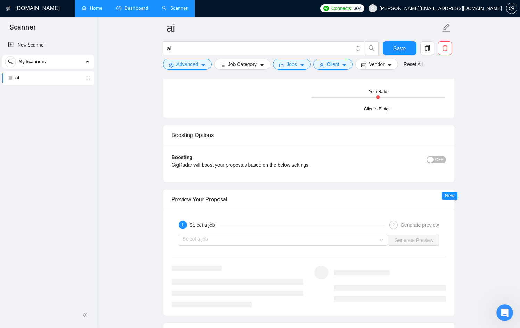
scroll to position [1216, 0]
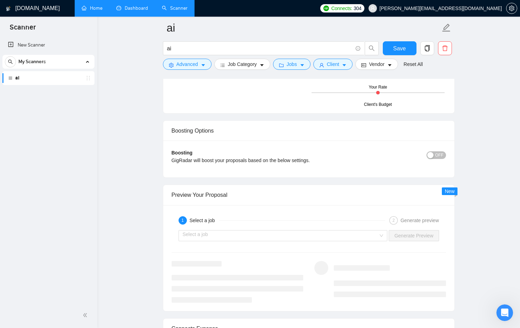
click at [101, 10] on link "Home" at bounding box center [92, 8] width 21 height 6
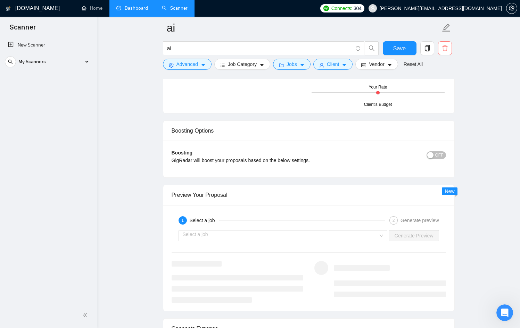
click at [447, 48] on icon "delete" at bounding box center [445, 48] width 6 height 6
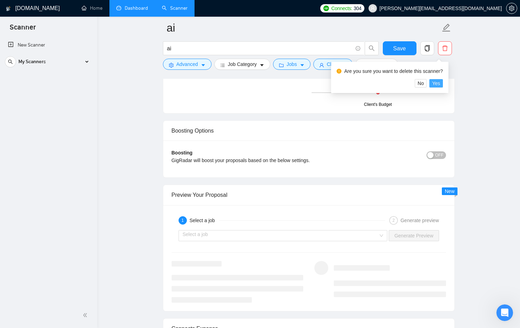
click at [443, 86] on button "Yes" at bounding box center [436, 83] width 14 height 8
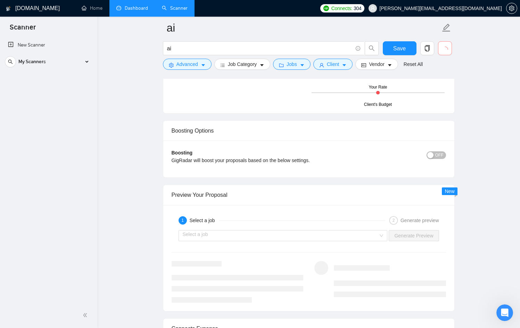
click at [444, 85] on div "Client's Budget Your Rate" at bounding box center [377, 93] width 133 height 24
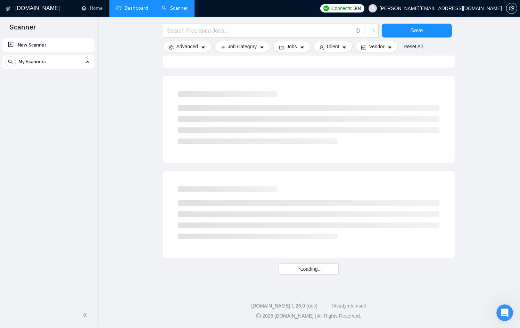
scroll to position [338, 0]
click at [100, 5] on link "Home" at bounding box center [92, 8] width 21 height 6
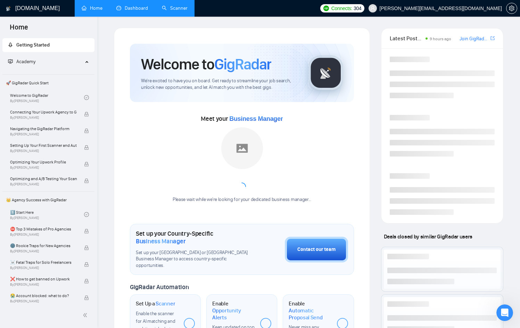
click at [126, 9] on link "Dashboard" at bounding box center [132, 8] width 32 height 6
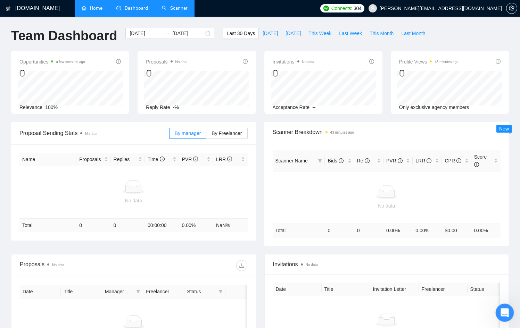
click at [506, 310] on icon "Open Intercom Messenger" at bounding box center [503, 311] width 11 height 11
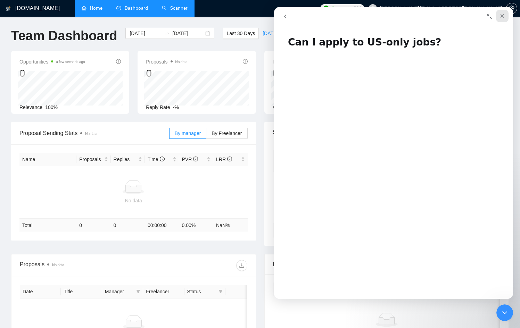
drag, startPoint x: 774, startPoint y: 21, endPoint x: 500, endPoint y: 14, distance: 274.1
click at [500, 14] on icon "Close" at bounding box center [502, 16] width 6 height 6
